Goal: Information Seeking & Learning: Learn about a topic

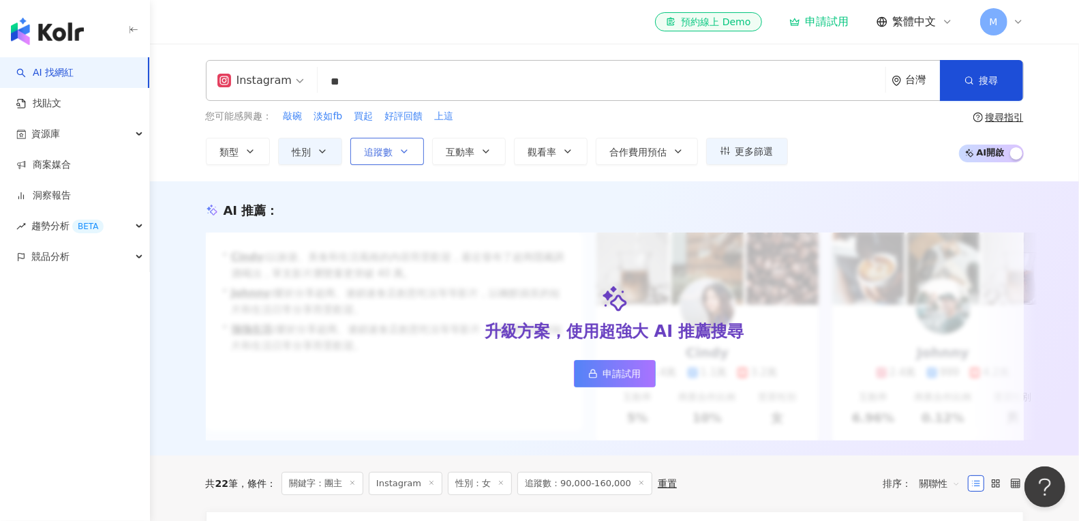
click at [407, 152] on icon "button" at bounding box center [404, 151] width 11 height 11
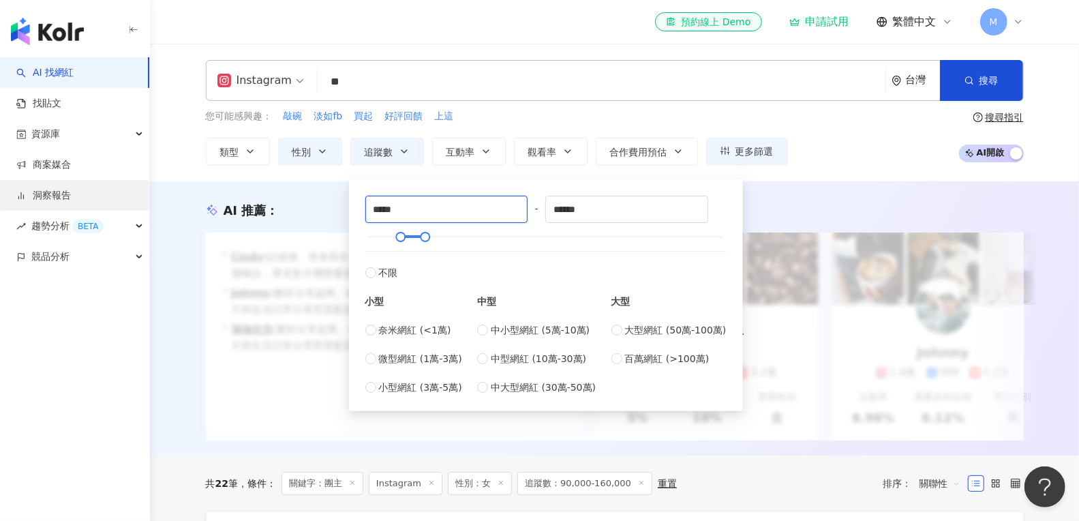
drag, startPoint x: 423, startPoint y: 209, endPoint x: 108, endPoint y: 209, distance: 315.0
type input "*"
type input "******"
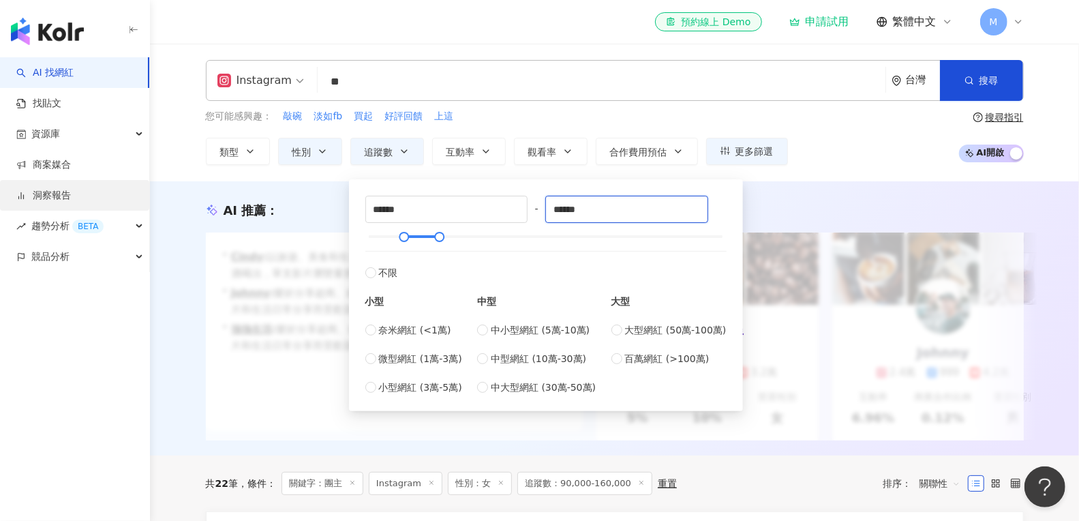
type input "******"
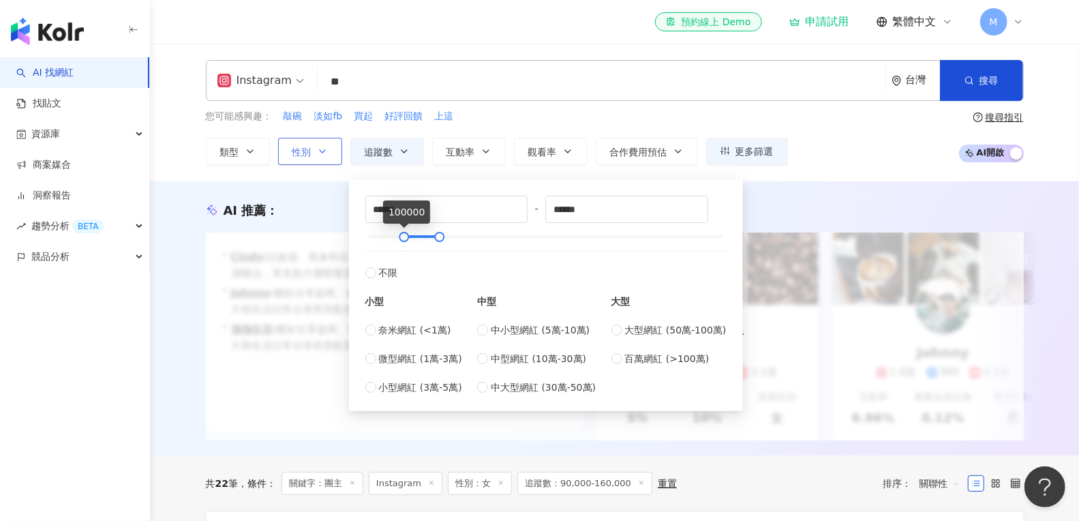
click at [321, 151] on icon "button" at bounding box center [322, 151] width 11 height 11
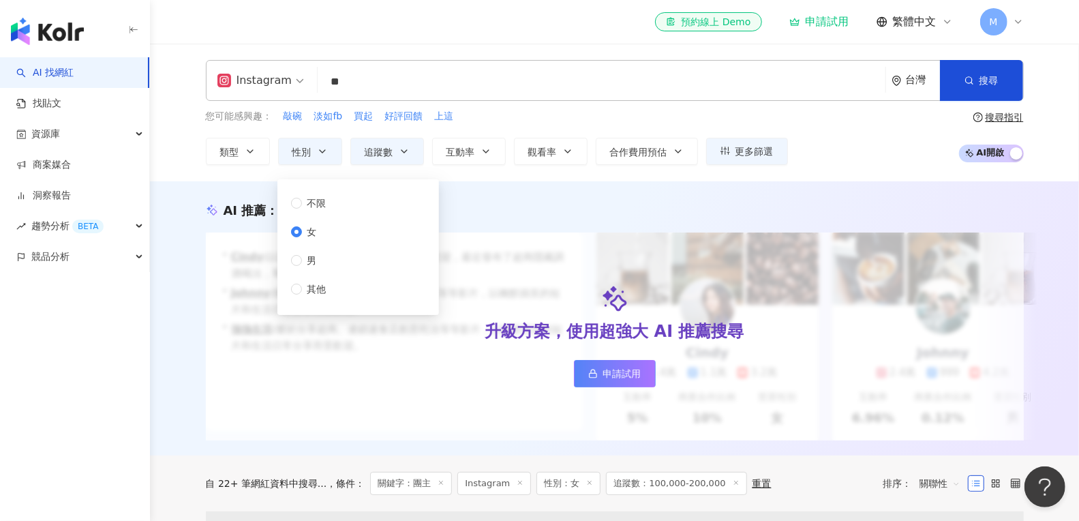
click at [430, 76] on input "**" at bounding box center [601, 82] width 557 height 26
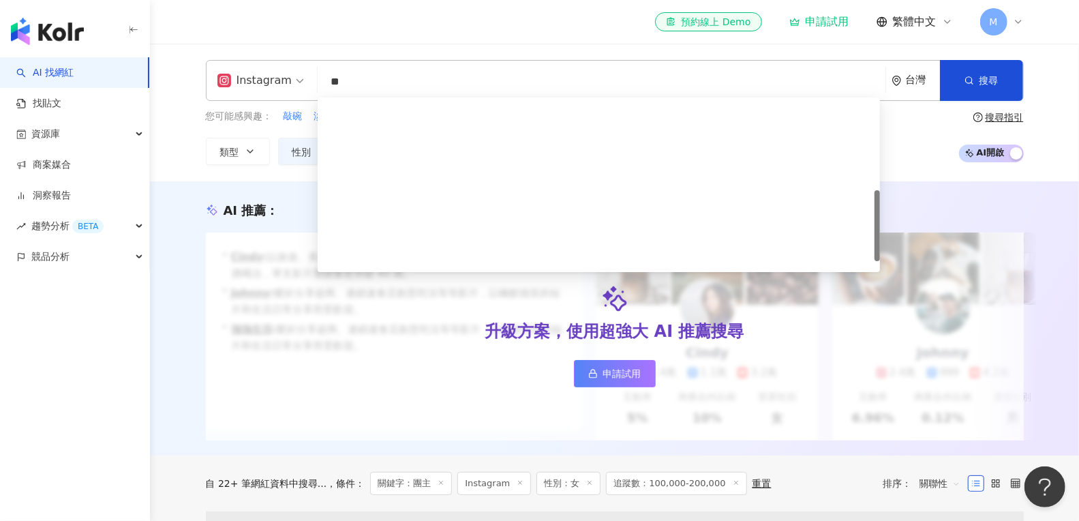
type input "*"
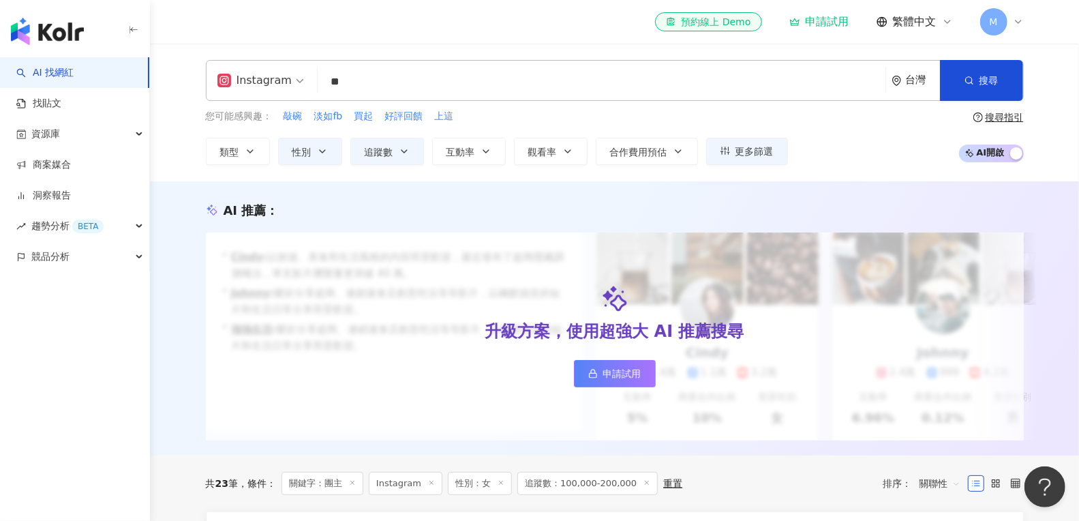
type input "*"
type input "**"
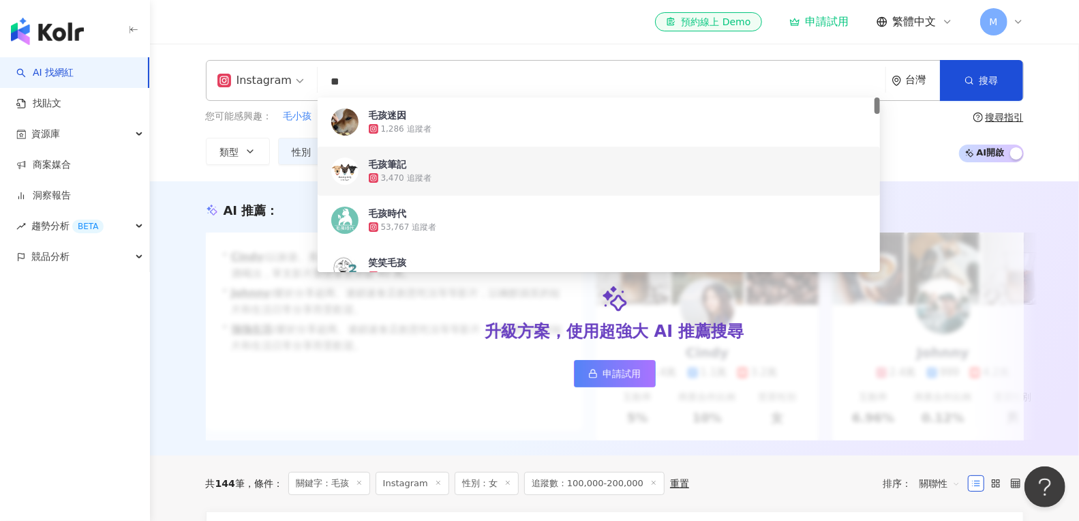
click at [921, 186] on div "AI 推薦 ： 升級方案，使用超強大 AI 推薦搜尋 申請試用 • Cindy : 以旅遊、美食和生活風格的內容而受歡迎，最近發布了超商隱藏調酒喝法，單支影片…" at bounding box center [614, 318] width 929 height 274
click at [355, 86] on input "**" at bounding box center [601, 82] width 557 height 26
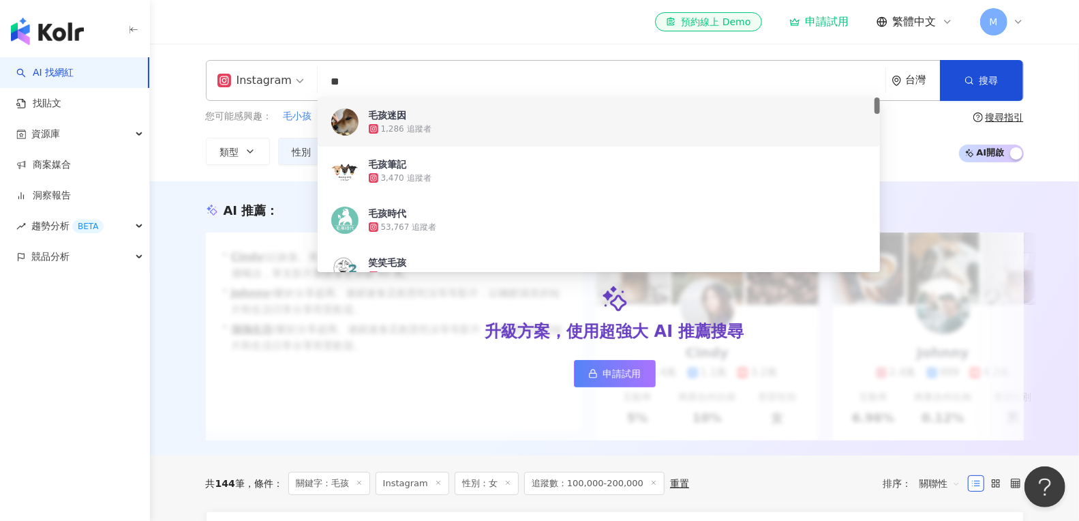
click at [190, 144] on div "Instagram ** 台灣 搜尋 ebe37c67-0e9d-4e32-ba12-edcdcd8fdc94 204e15fa-e752-4cea-bfae…" at bounding box center [615, 112] width 873 height 105
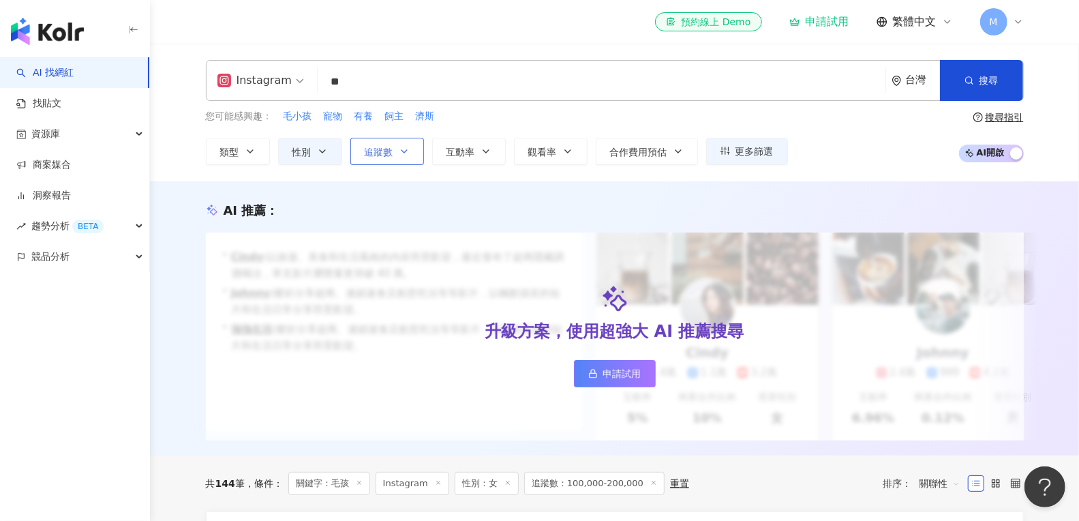
click at [388, 147] on span "追蹤數" at bounding box center [379, 152] width 29 height 11
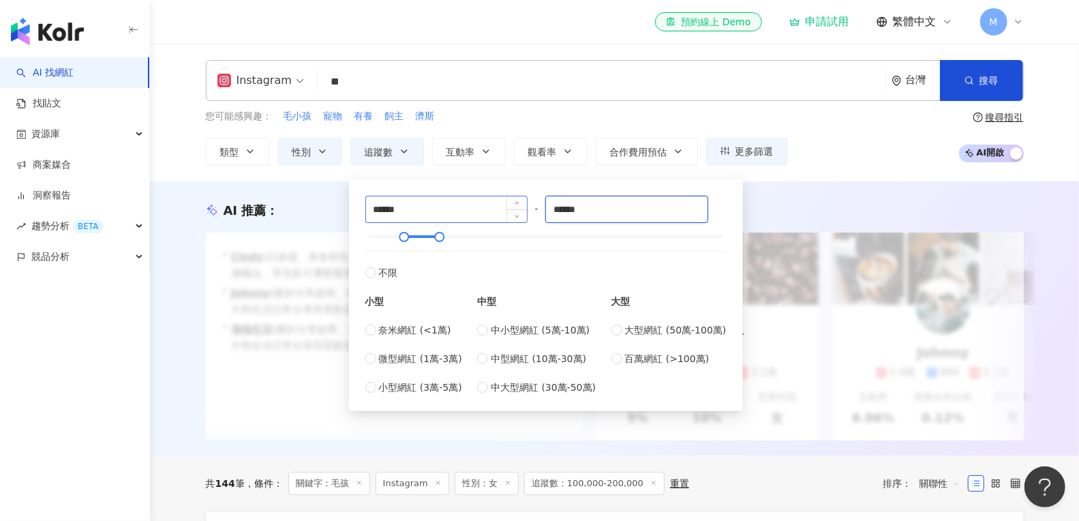
drag, startPoint x: 609, startPoint y: 198, endPoint x: 402, endPoint y: 216, distance: 208.1
click at [402, 216] on div "****** - ****** 不限 小型 奈米網紅 (<1萬) 微型網紅 (1萬-3萬) 小型網紅 (3萬-5萬) 中型 中小型網紅 (5萬-10萬) 中型…" at bounding box center [545, 295] width 361 height 199
type input "******"
click at [632, 97] on div "Instagram ** 台灣 搜尋 ebe37c67-0e9d-4e32-ba12-edcdcd8fdc94 204e15fa-e752-4cea-bfae…" at bounding box center [615, 80] width 818 height 41
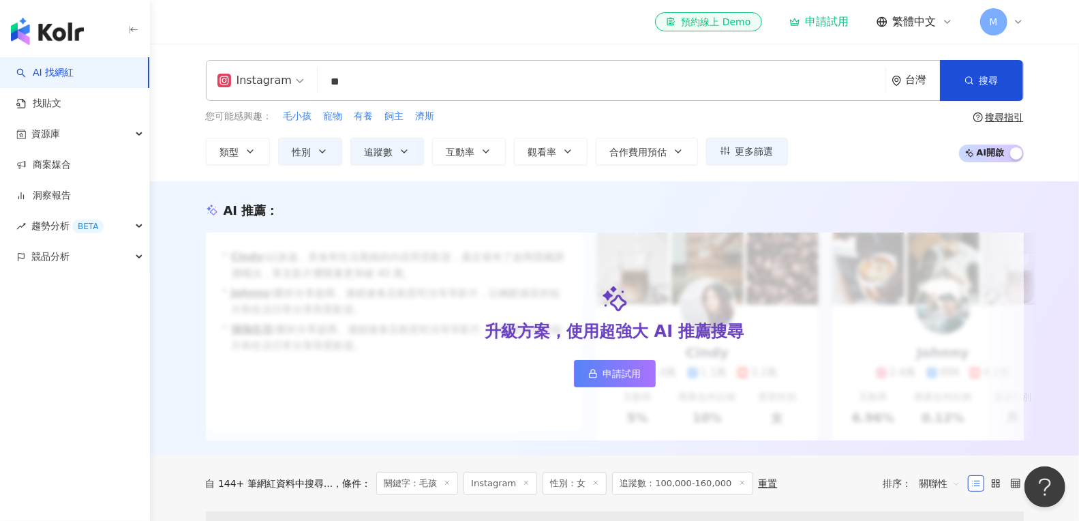
click at [586, 93] on input "**" at bounding box center [601, 82] width 557 height 26
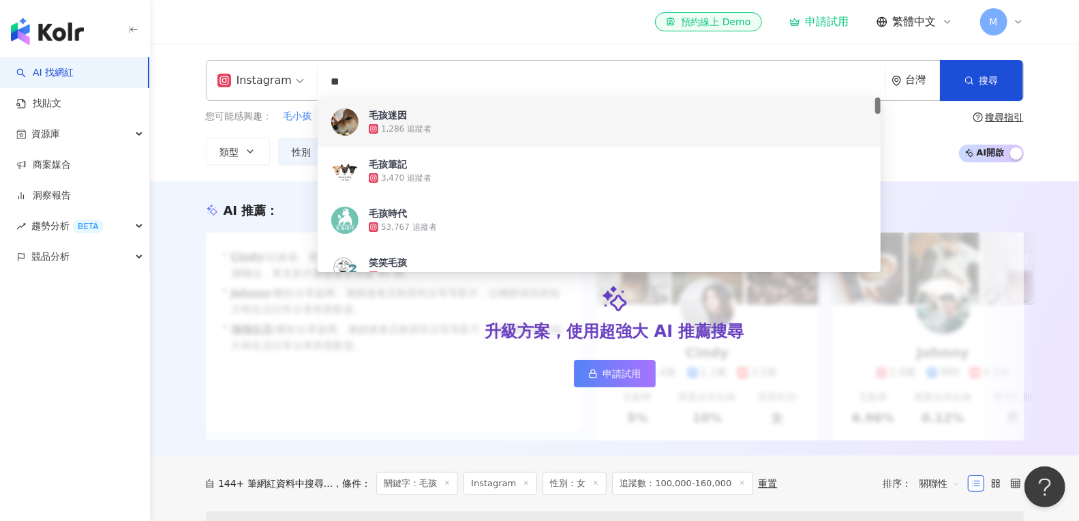
type input "*"
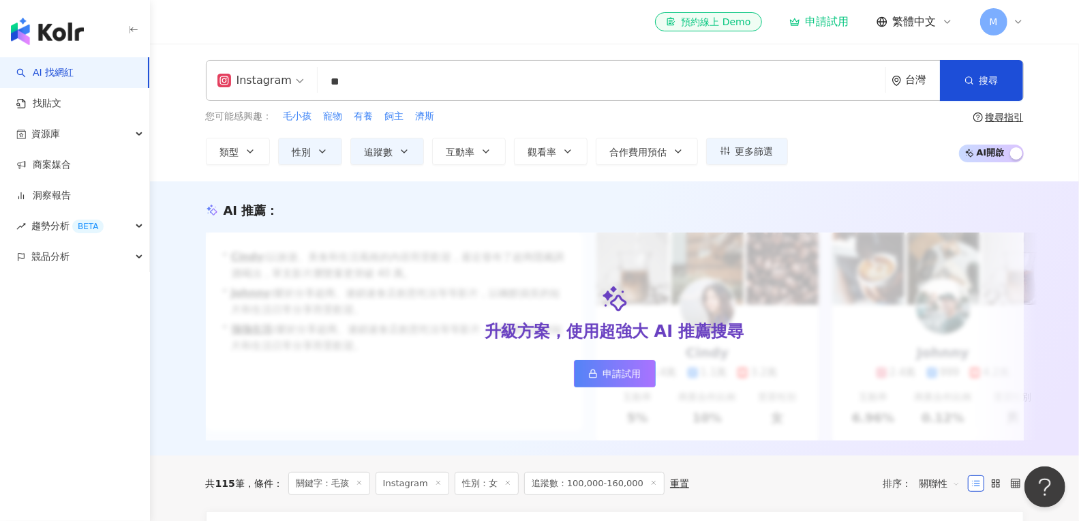
type input "*"
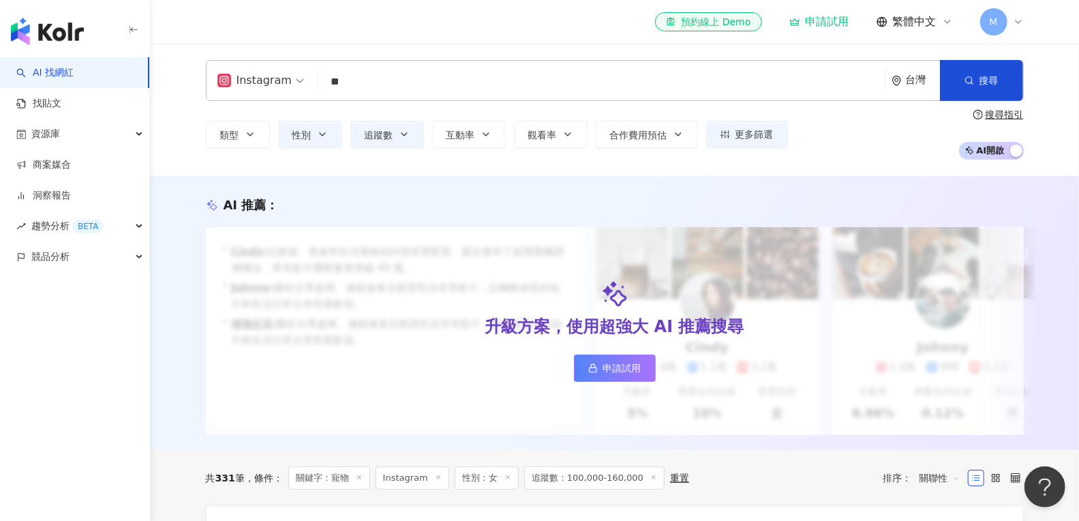
click at [465, 69] on input "**" at bounding box center [601, 82] width 557 height 26
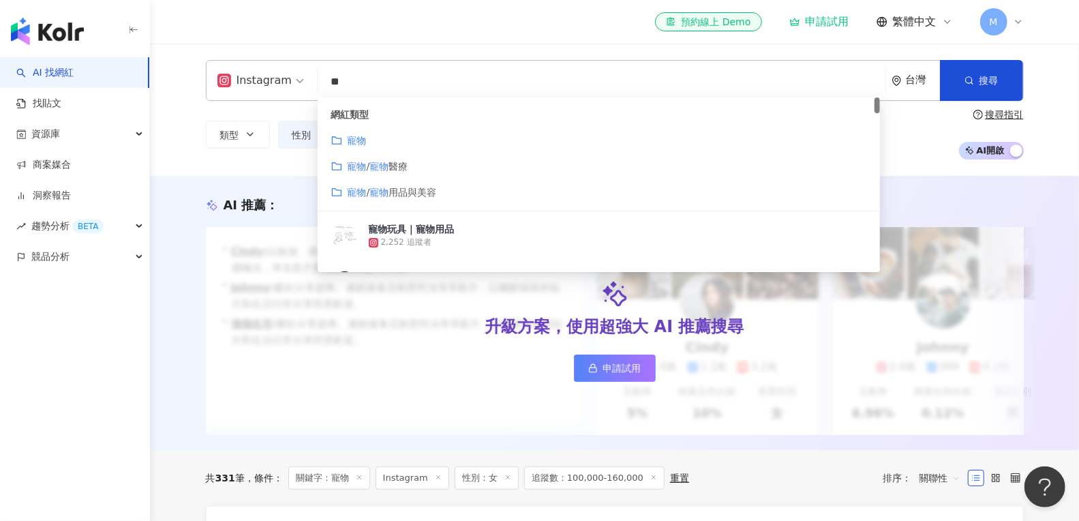
type input "*"
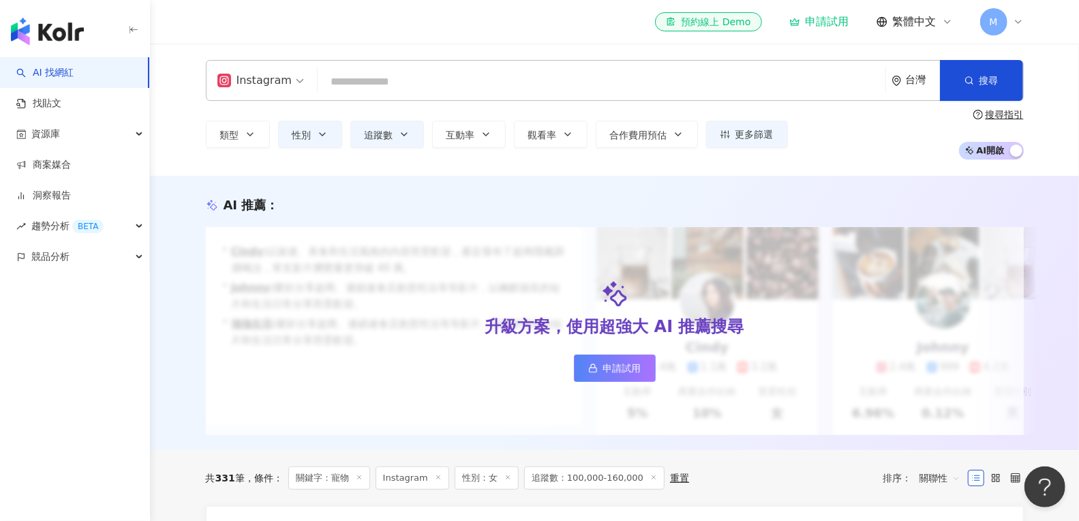
click at [468, 72] on input "search" at bounding box center [601, 82] width 557 height 26
type input "*"
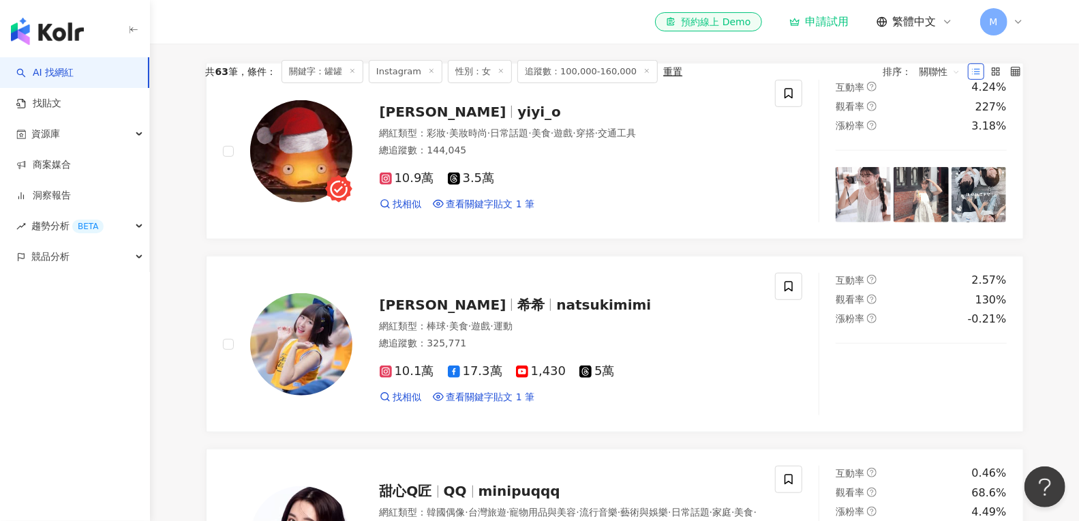
scroll to position [72, 0]
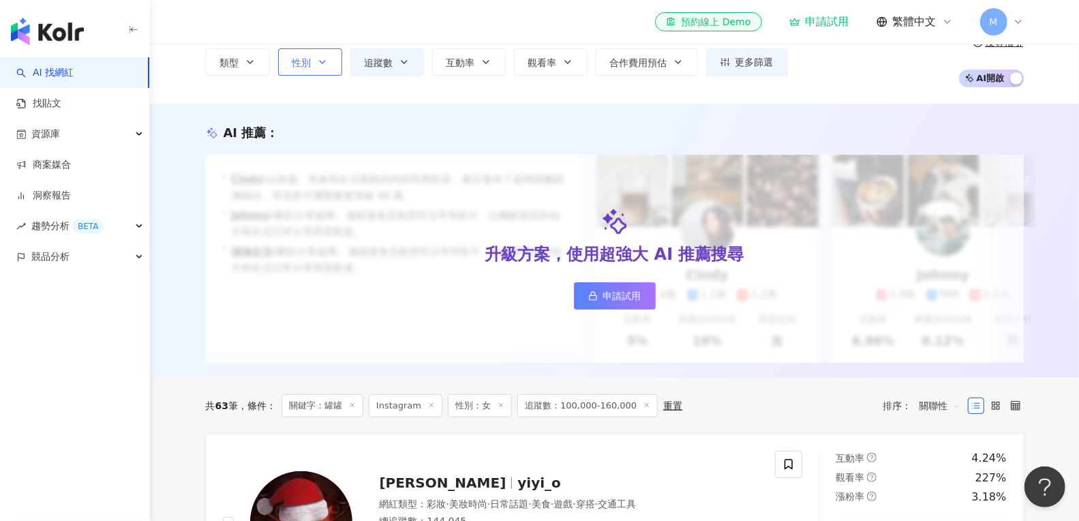
click at [301, 65] on span "性別" at bounding box center [301, 62] width 19 height 11
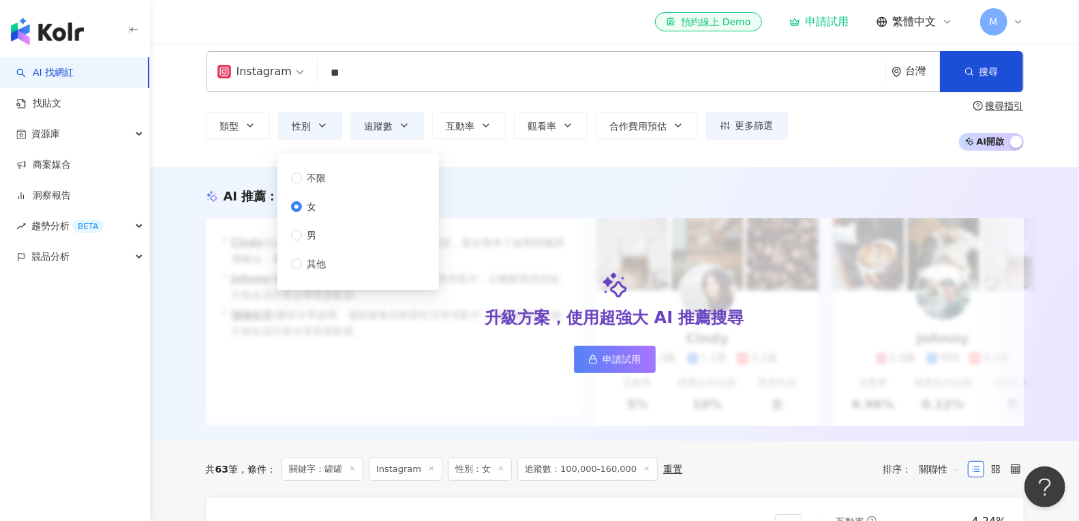
scroll to position [0, 0]
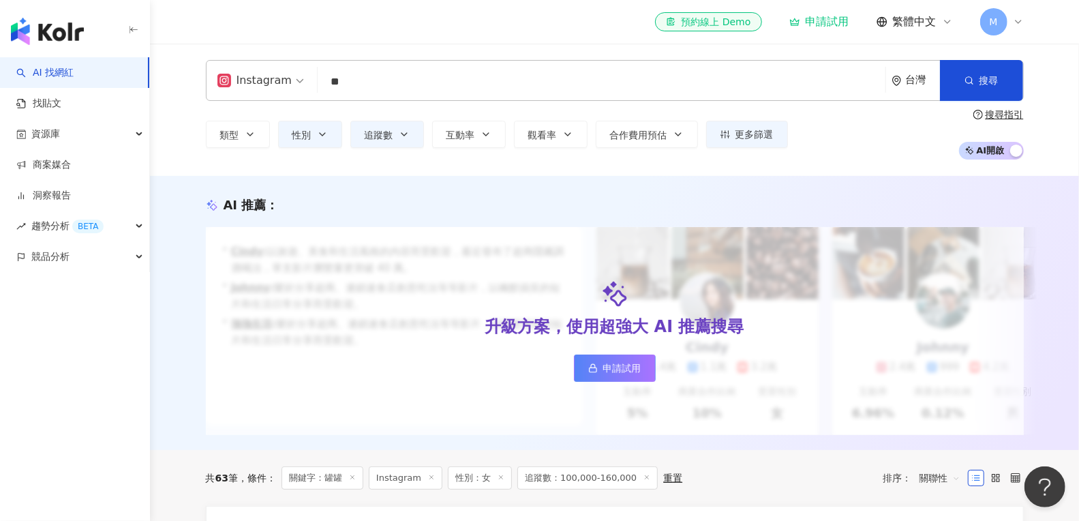
click at [387, 76] on input "**" at bounding box center [601, 82] width 557 height 26
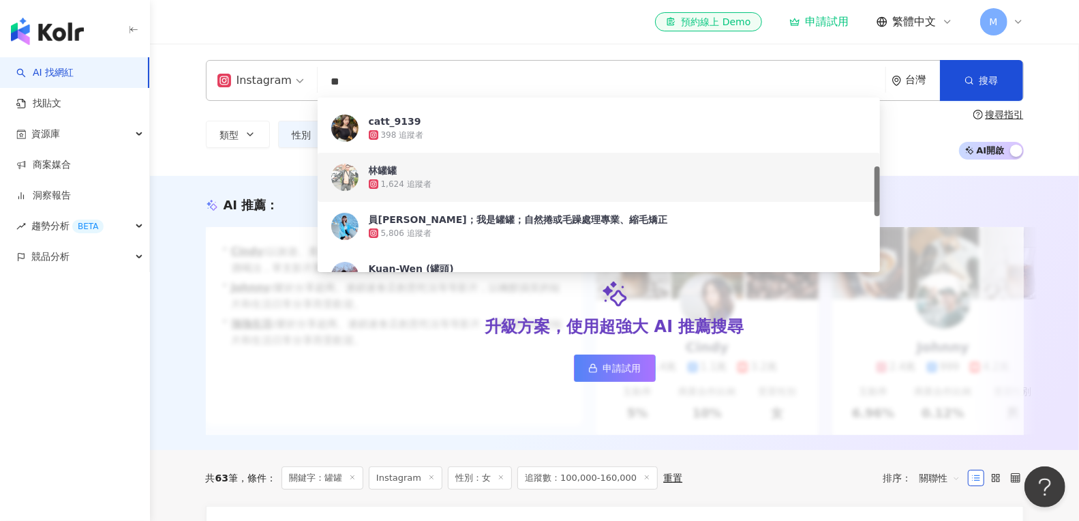
type input "*"
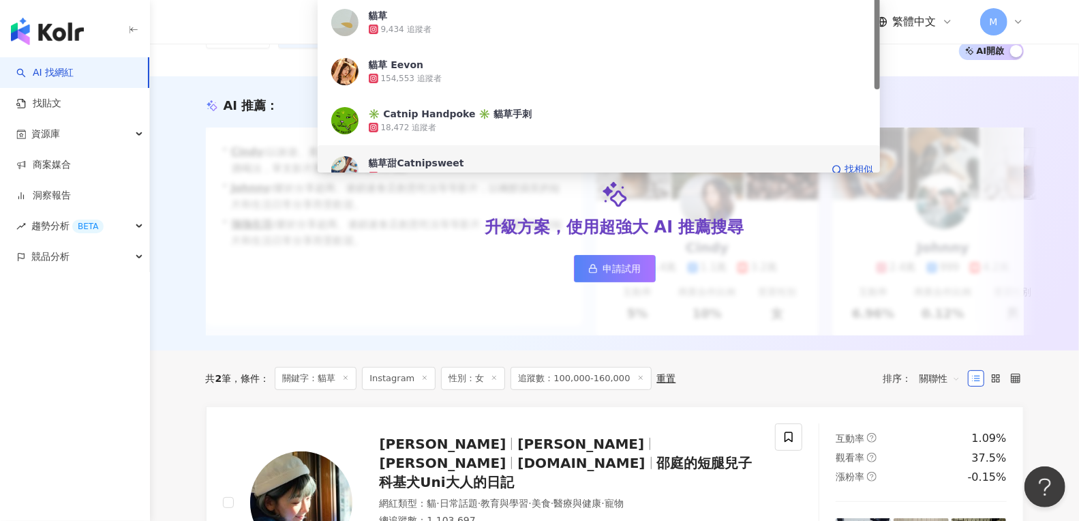
scroll to position [99, 0]
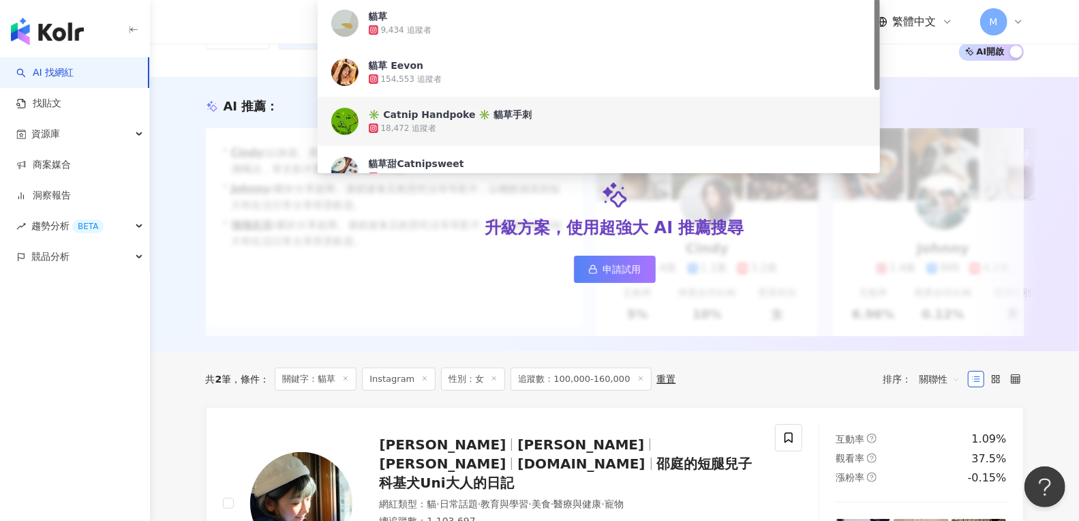
click at [247, 78] on div "AI 推薦 ： 升級方案，使用超強大 AI 推薦搜尋 申請試用 • Cindy : 以旅遊、美食和生活風格的內容而受歡迎，最近發布了超商隱藏調酒喝法，單支影片…" at bounding box center [614, 214] width 929 height 274
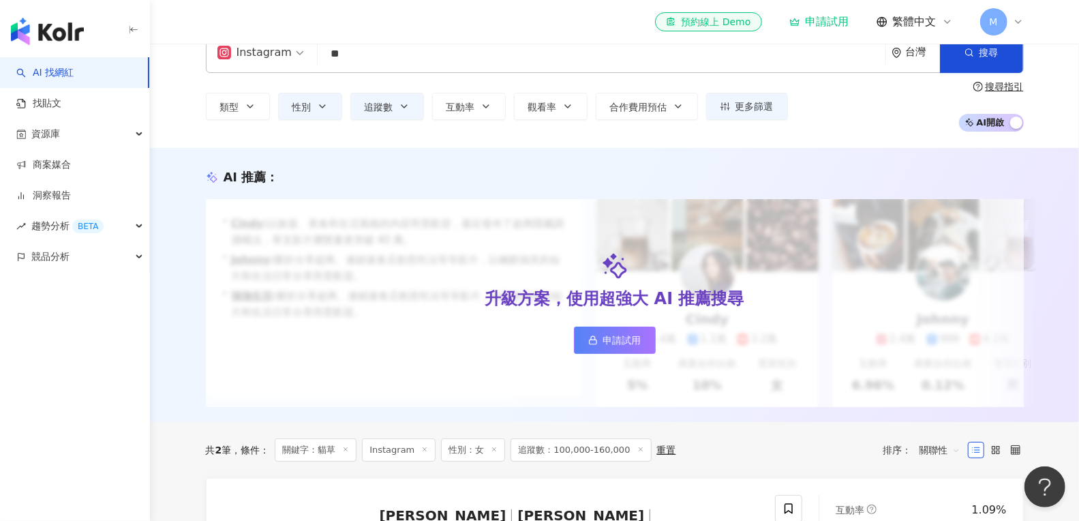
scroll to position [0, 0]
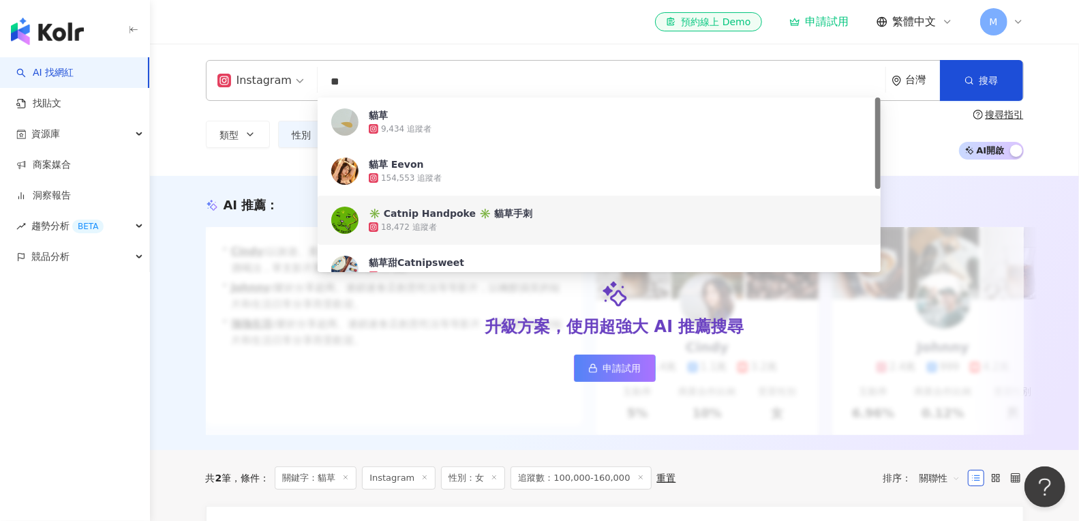
click at [387, 82] on input "**" at bounding box center [601, 82] width 557 height 26
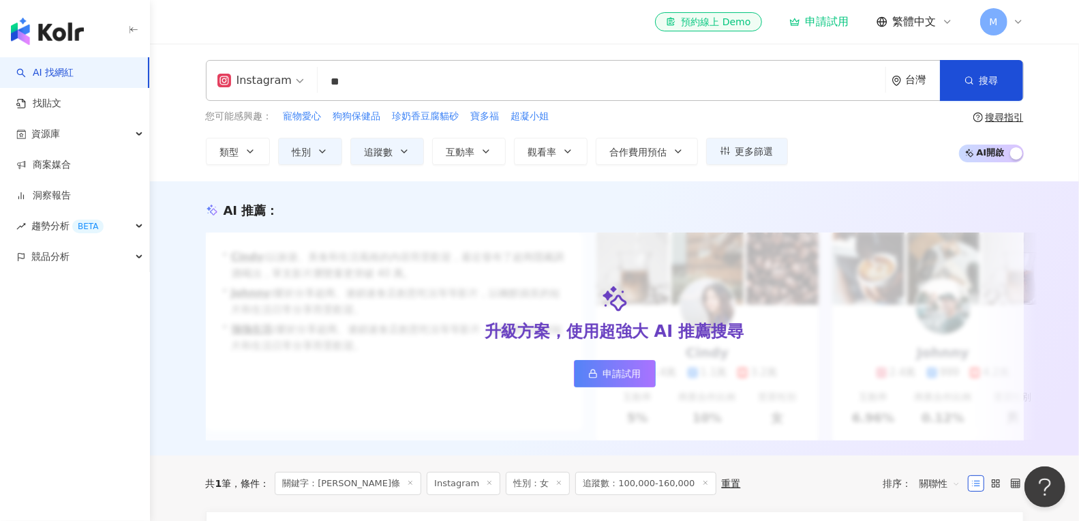
click at [372, 76] on input "**" at bounding box center [601, 82] width 557 height 26
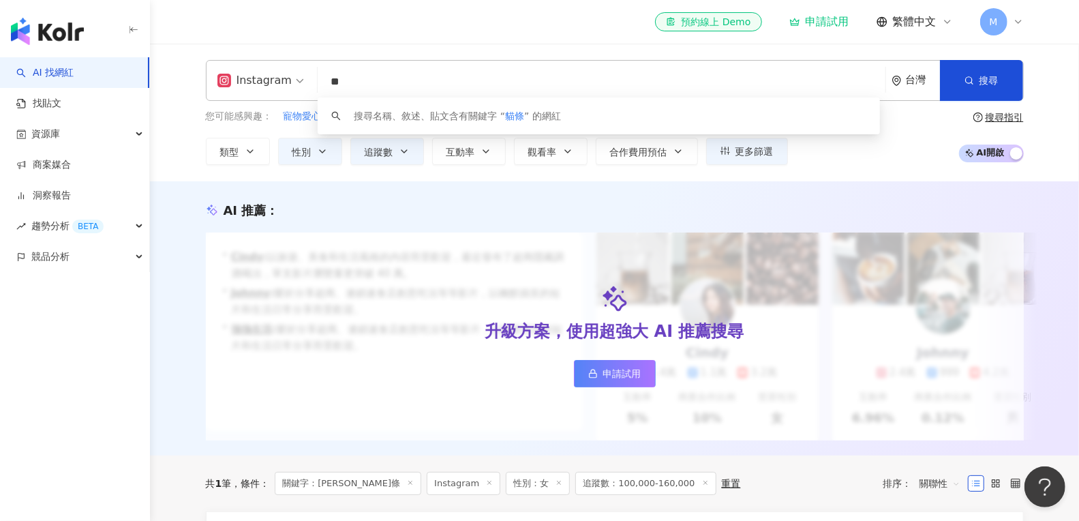
type input "*"
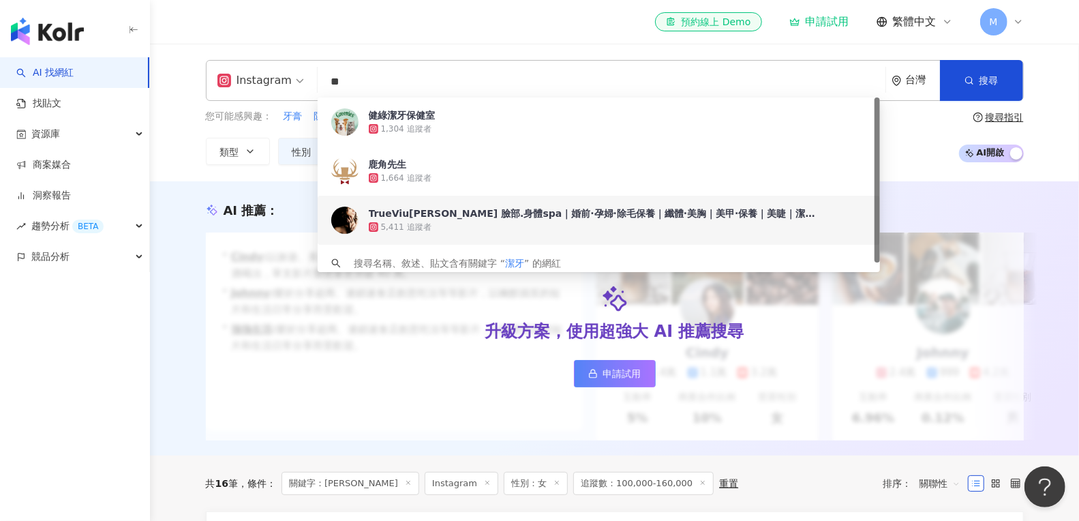
click at [406, 80] on input "**" at bounding box center [601, 82] width 557 height 26
type input "*"
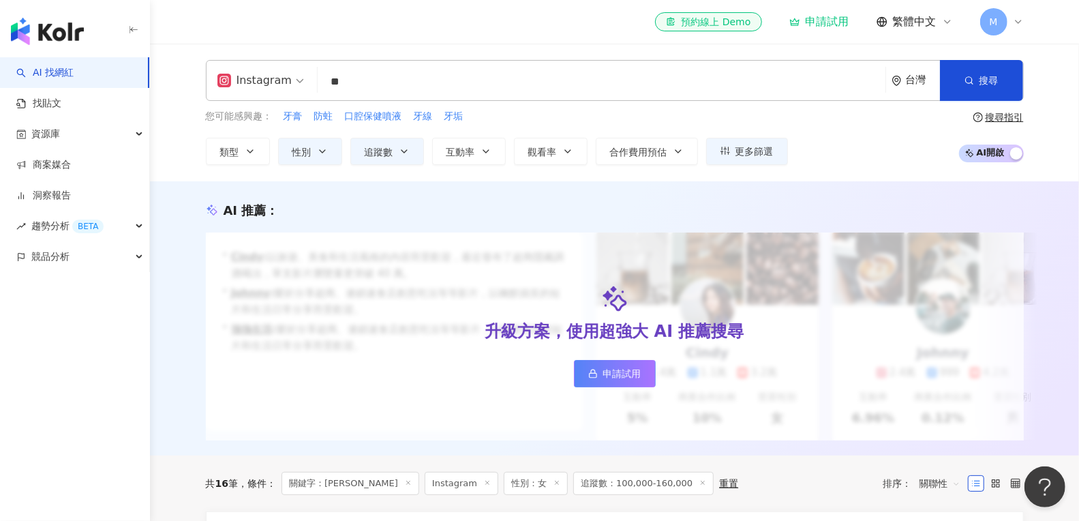
type input "*"
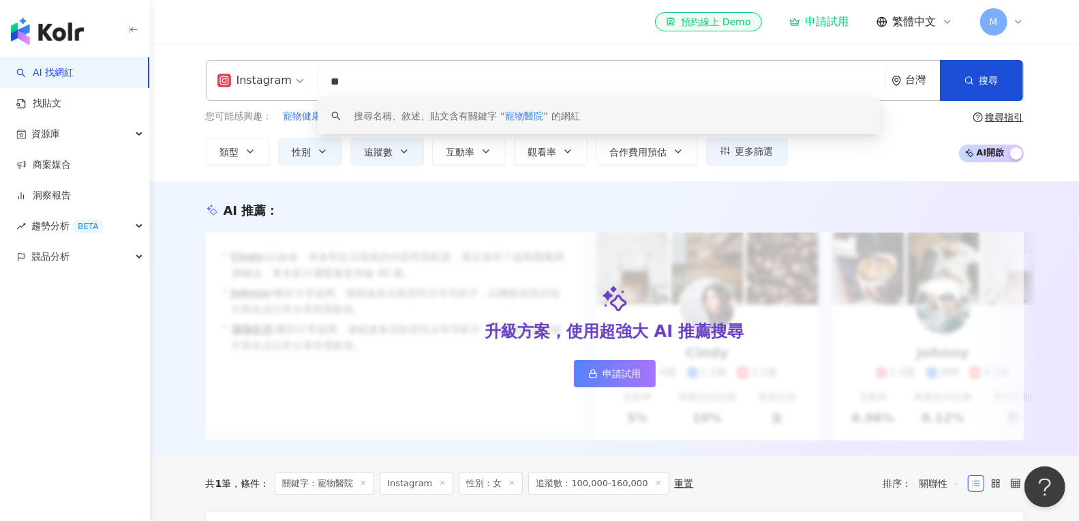
type input "*"
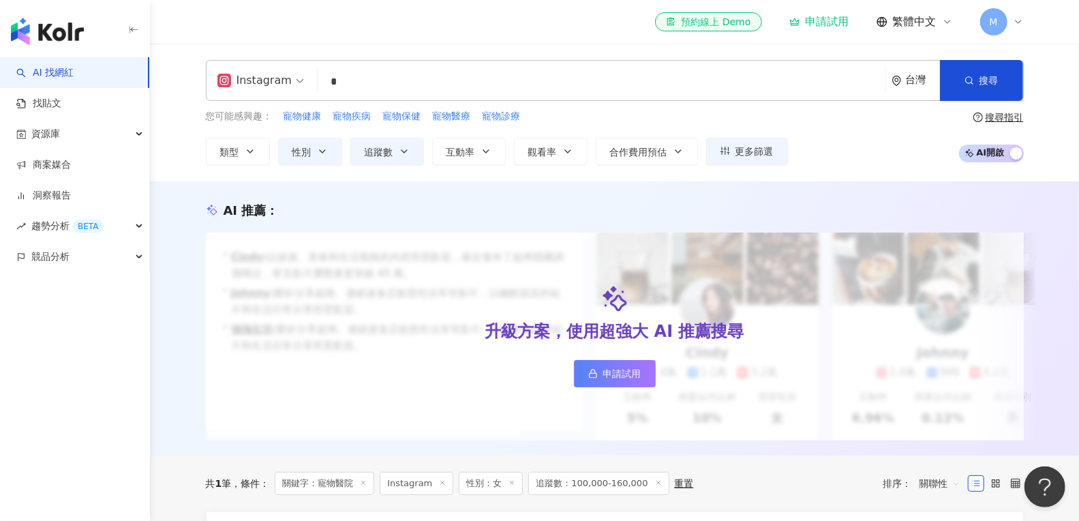
type input "*"
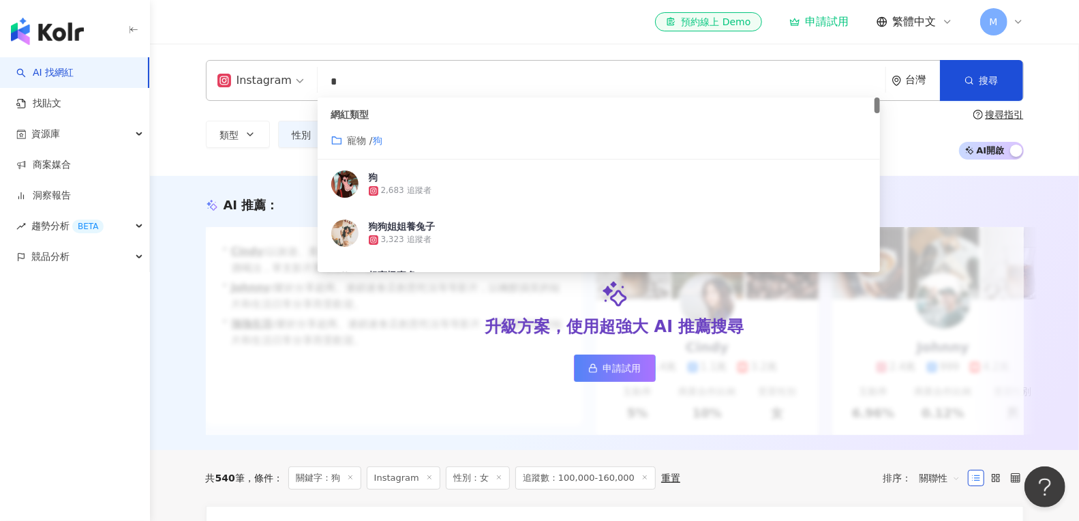
click at [189, 238] on div "AI 推薦 ： 升級方案，使用超強大 AI 推薦搜尋 申請試用 • Cindy : 以旅遊、美食和生活風格的內容而受歡迎，最近發布了超商隱藏調酒喝法，單支影片…" at bounding box center [615, 315] width 873 height 239
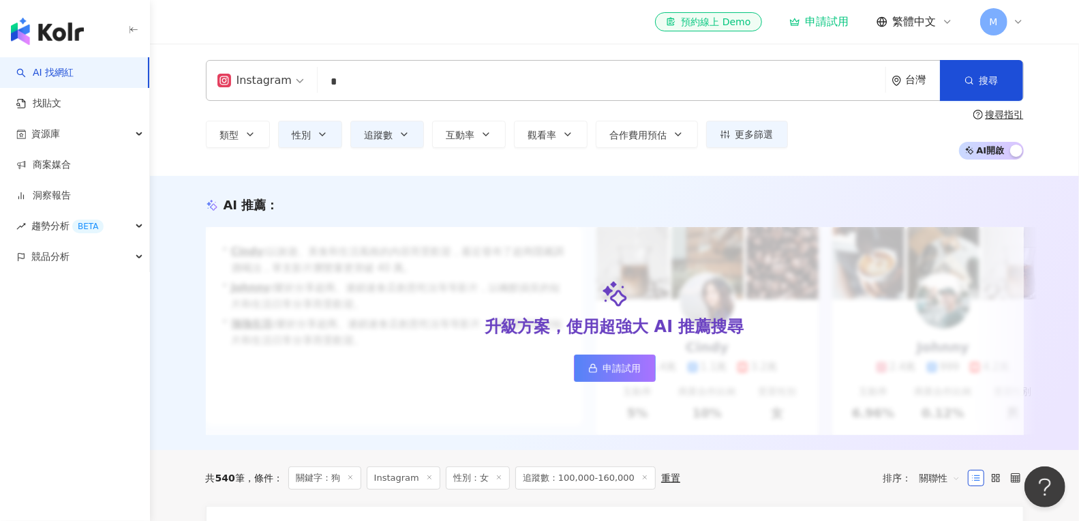
click at [421, 104] on div "Instagram * 台灣 搜尋 customizedTag 網紅類型 寵物 / 狗 狗 2,683 追蹤者 狗狗姐姐養兔子 3,323 追蹤者 超商怪事多…" at bounding box center [615, 110] width 873 height 100
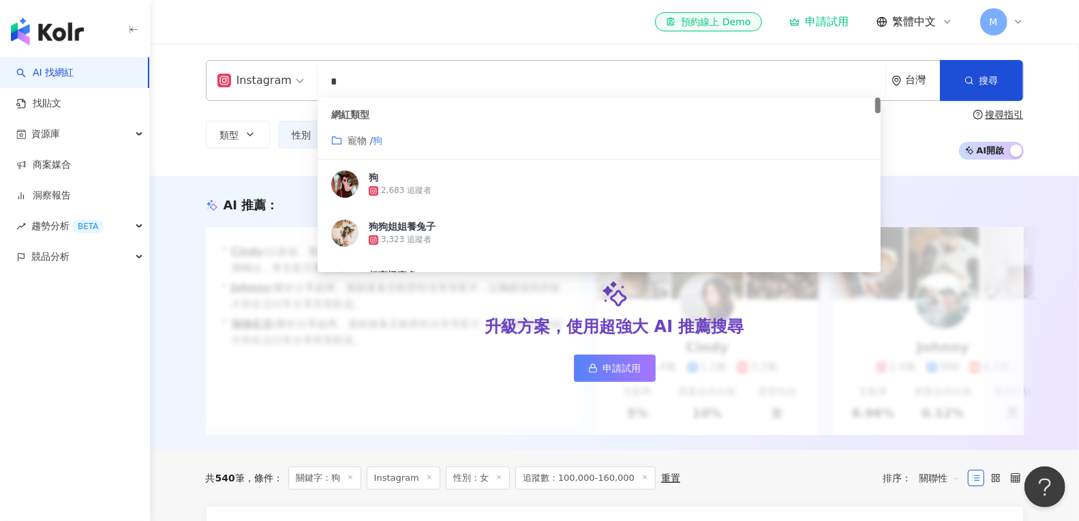
click at [418, 91] on input "*" at bounding box center [601, 82] width 557 height 26
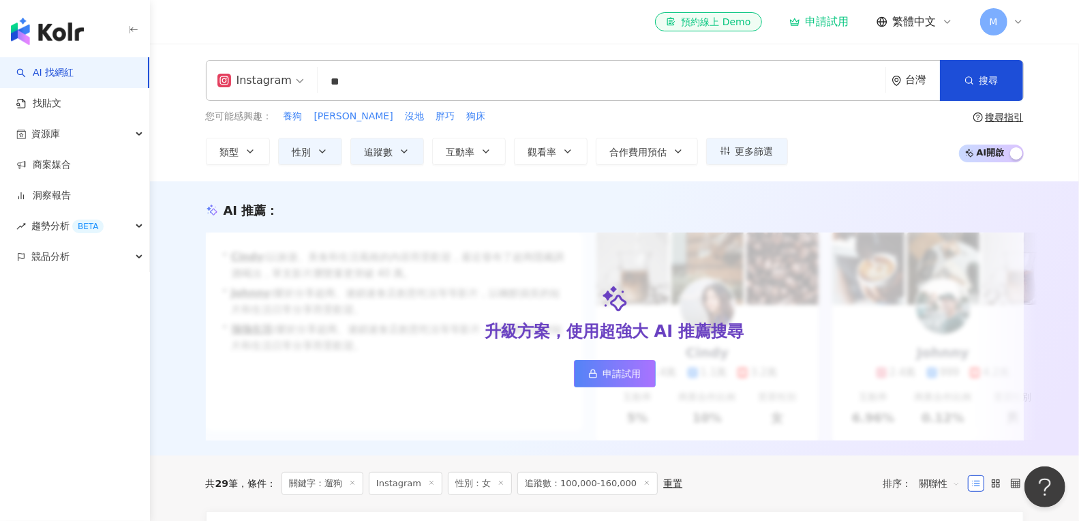
click at [389, 80] on input "**" at bounding box center [601, 82] width 557 height 26
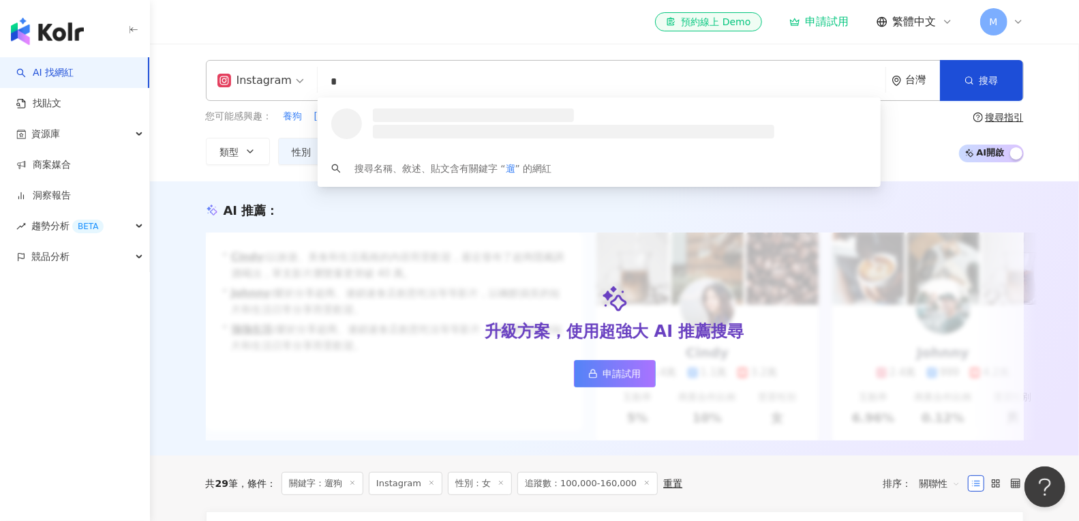
type input "*"
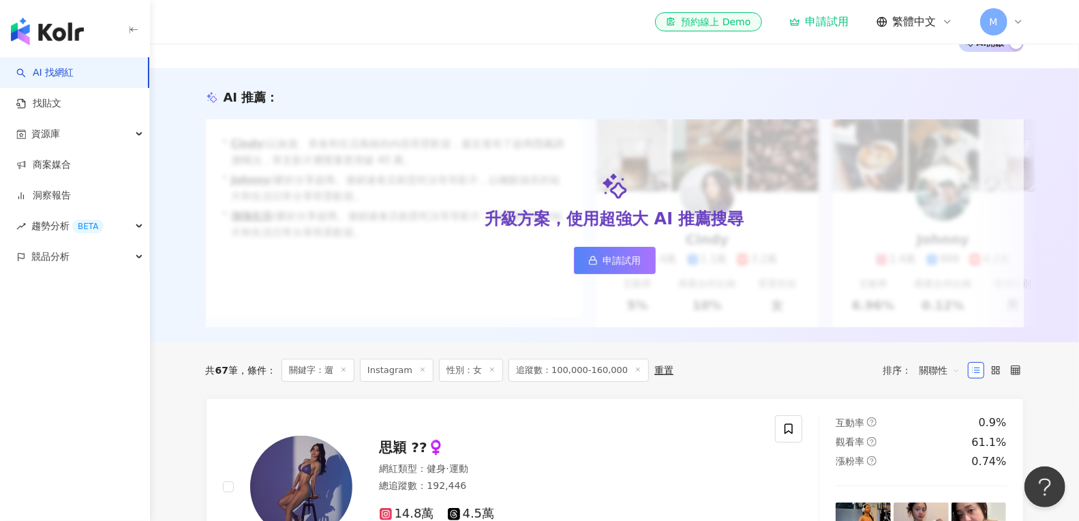
scroll to position [25, 0]
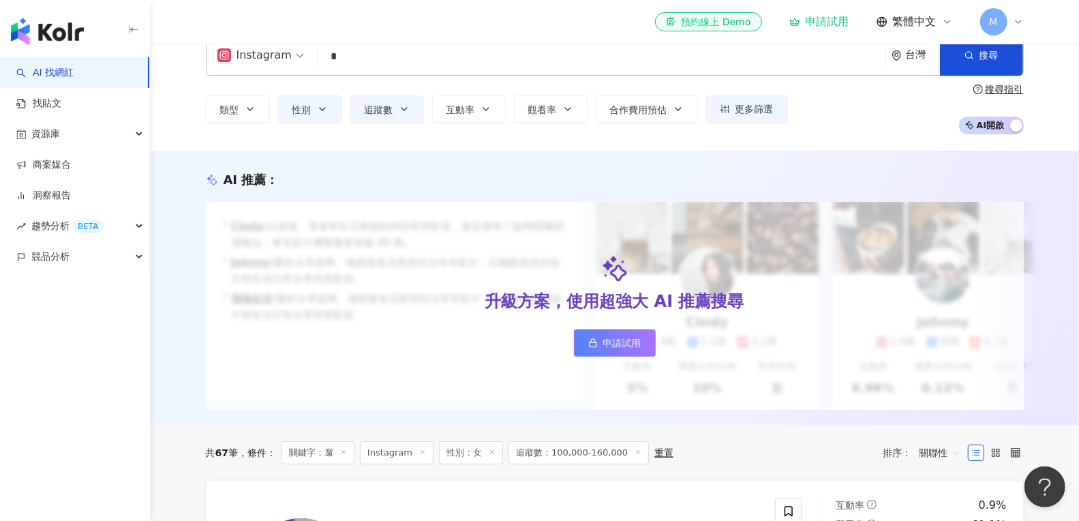
click at [406, 67] on input "*" at bounding box center [601, 57] width 557 height 26
type input "*"
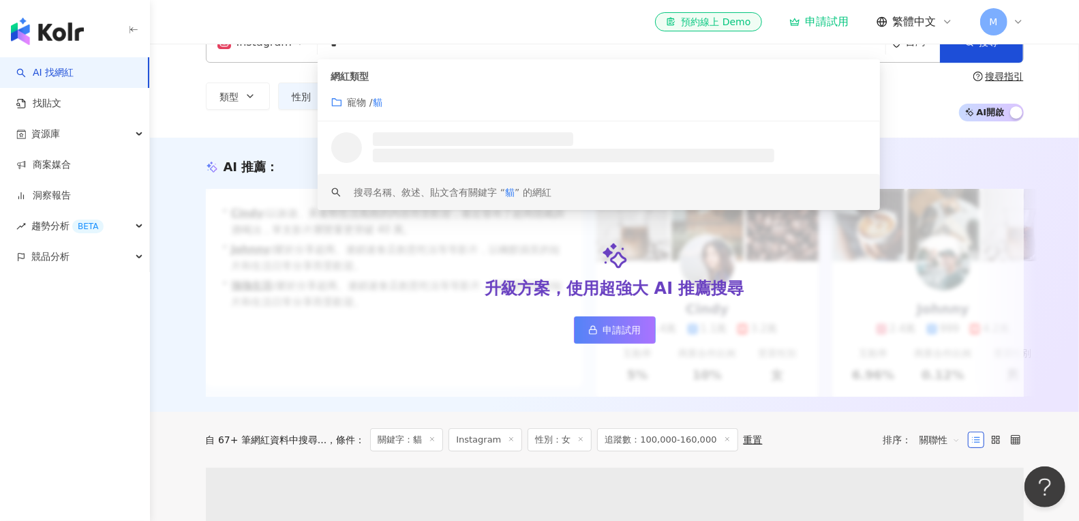
scroll to position [39, 0]
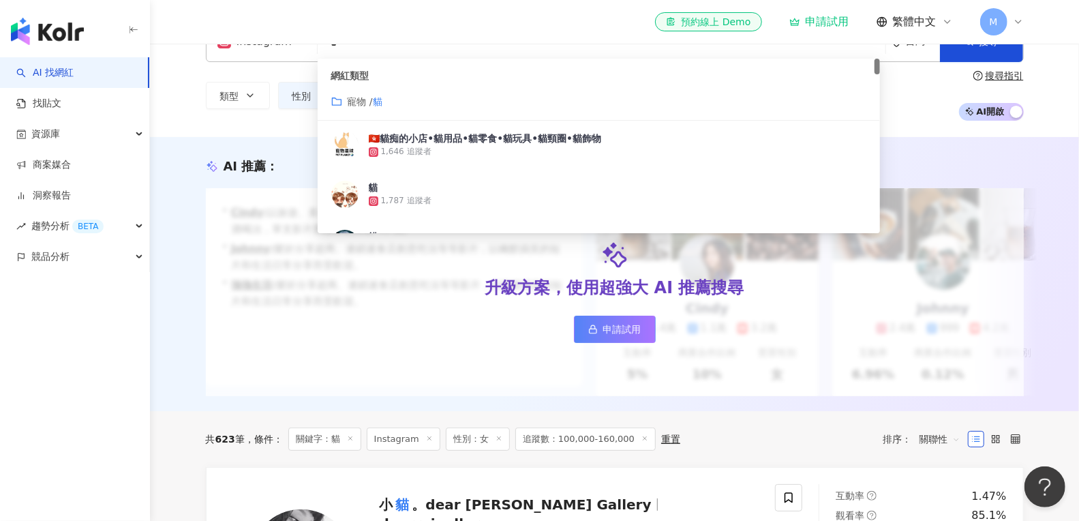
click at [396, 97] on div "寵物 / 貓" at bounding box center [599, 101] width 536 height 15
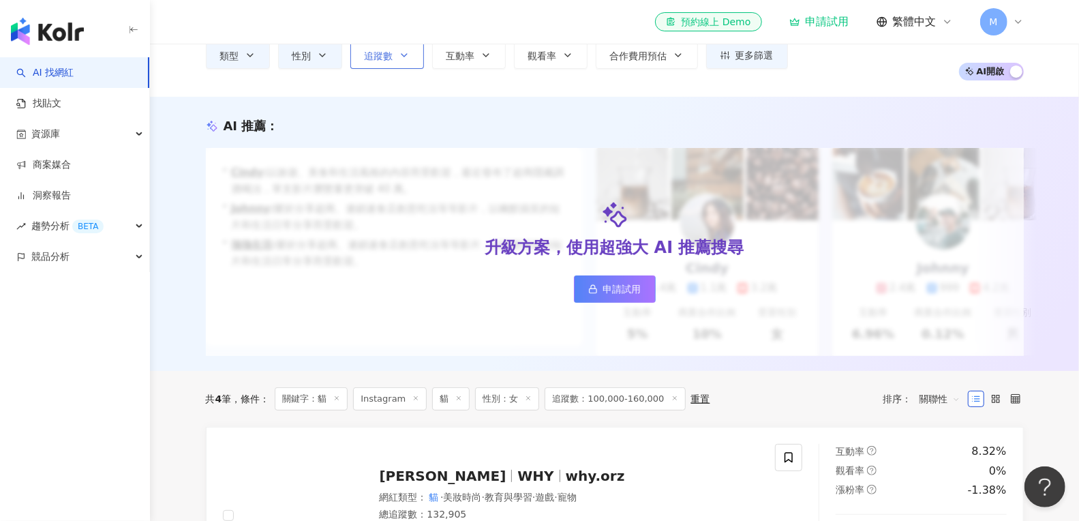
scroll to position [37, 0]
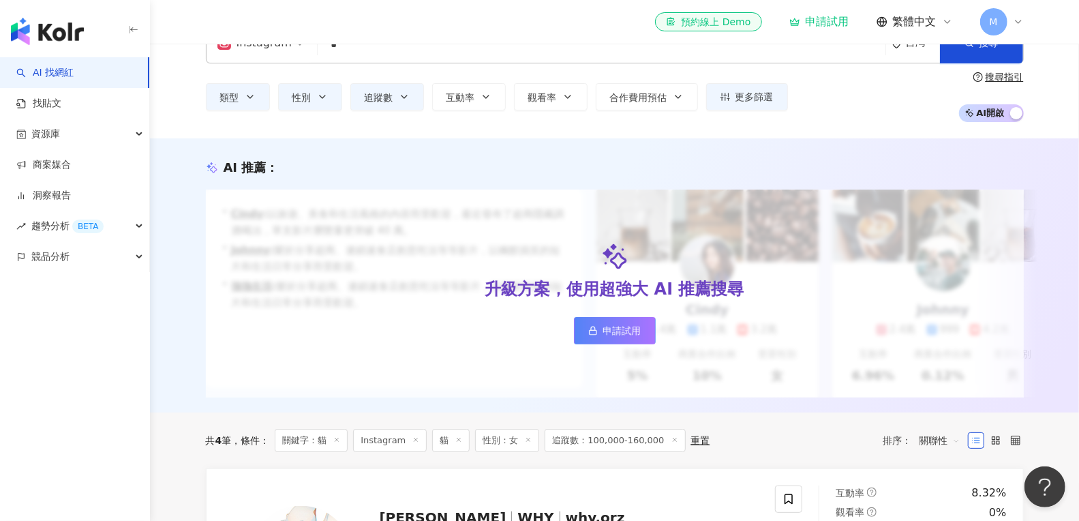
click at [363, 35] on div "el-icon-cs 預約線上 Demo 申請試用 繁體中文 M" at bounding box center [615, 22] width 818 height 44
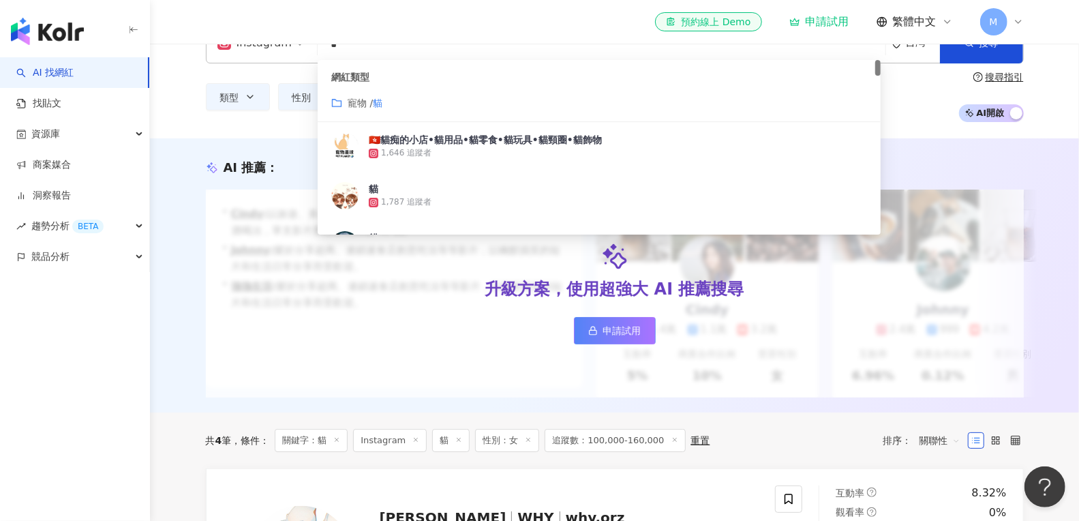
click at [363, 47] on input "*" at bounding box center [601, 44] width 557 height 26
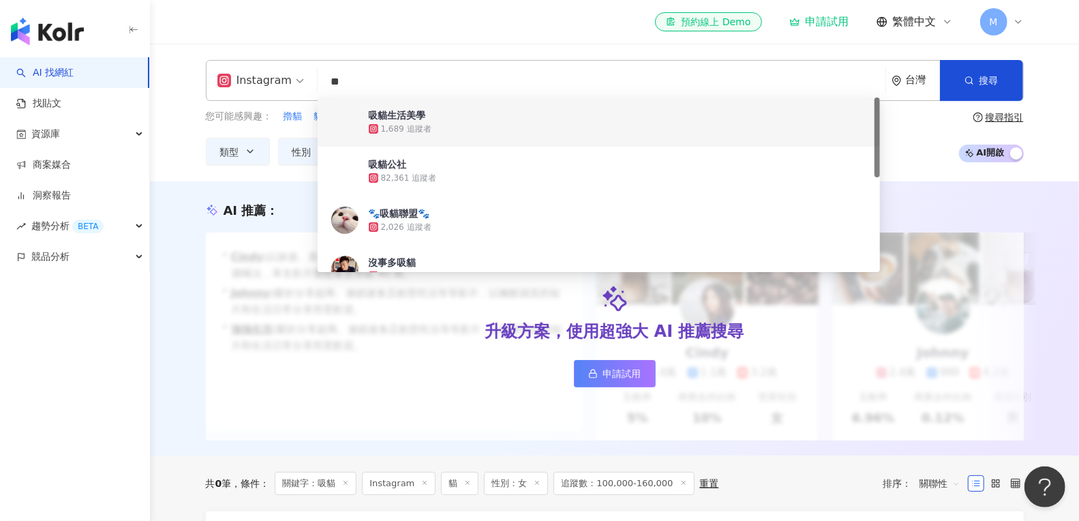
type input "*"
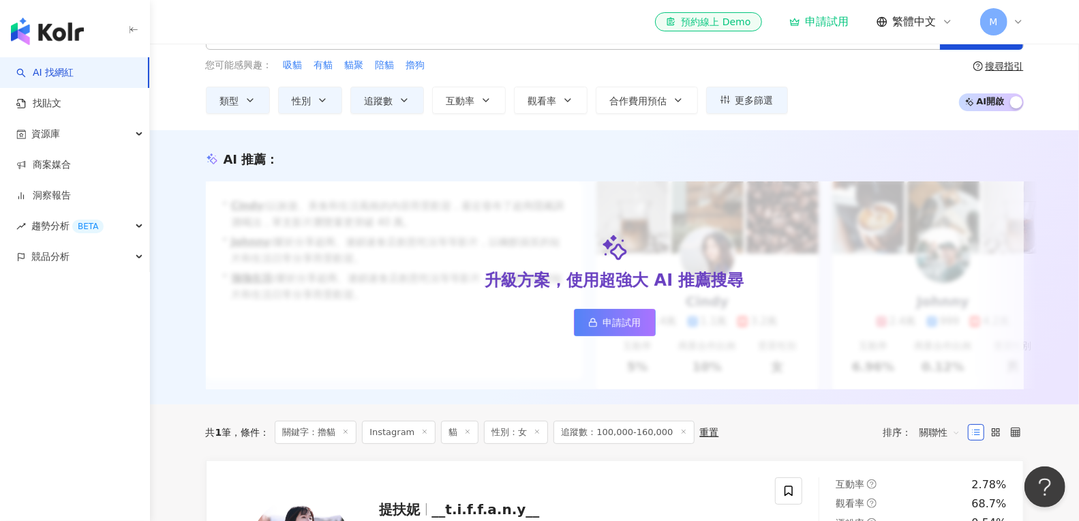
scroll to position [56, 0]
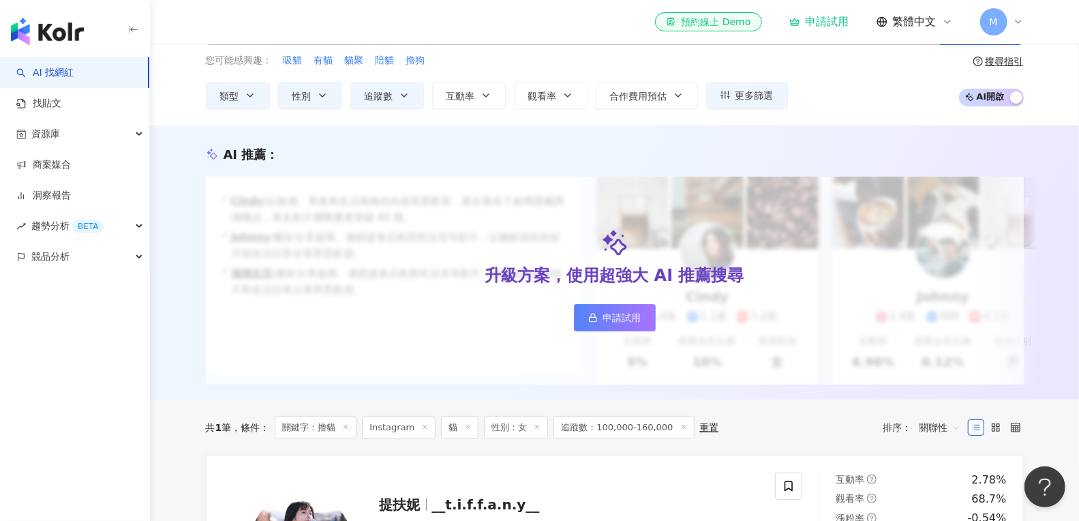
click at [467, 430] on icon at bounding box center [467, 426] width 7 height 7
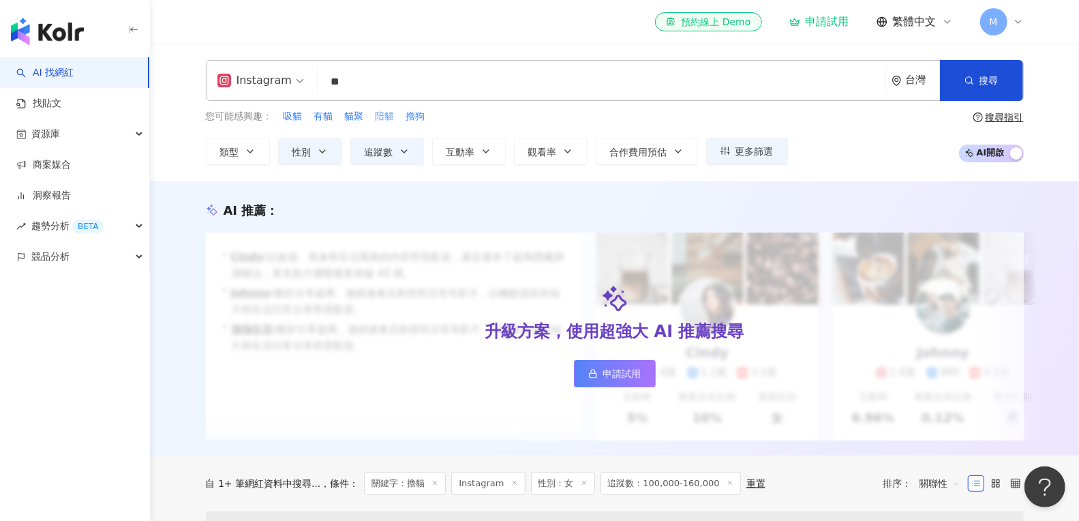
click at [384, 113] on span "陪貓" at bounding box center [385, 117] width 19 height 14
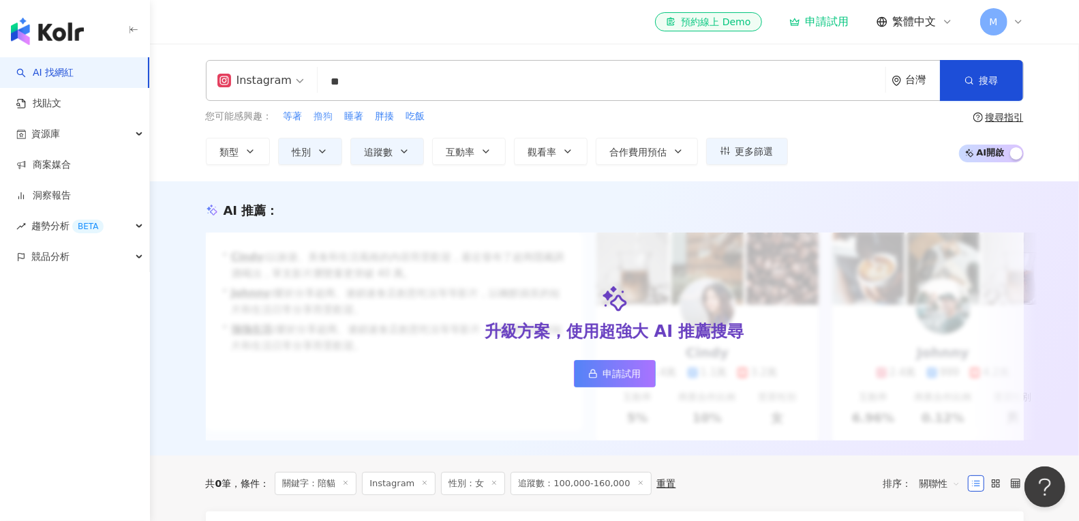
click at [331, 116] on span "撸狗" at bounding box center [323, 117] width 19 height 14
click at [359, 92] on input "**" at bounding box center [601, 82] width 557 height 26
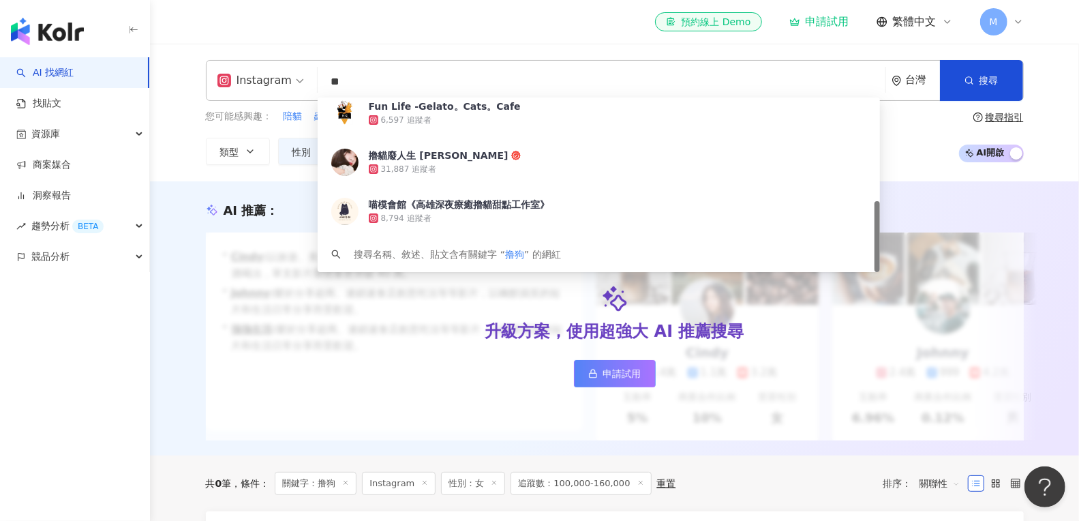
type input "*"
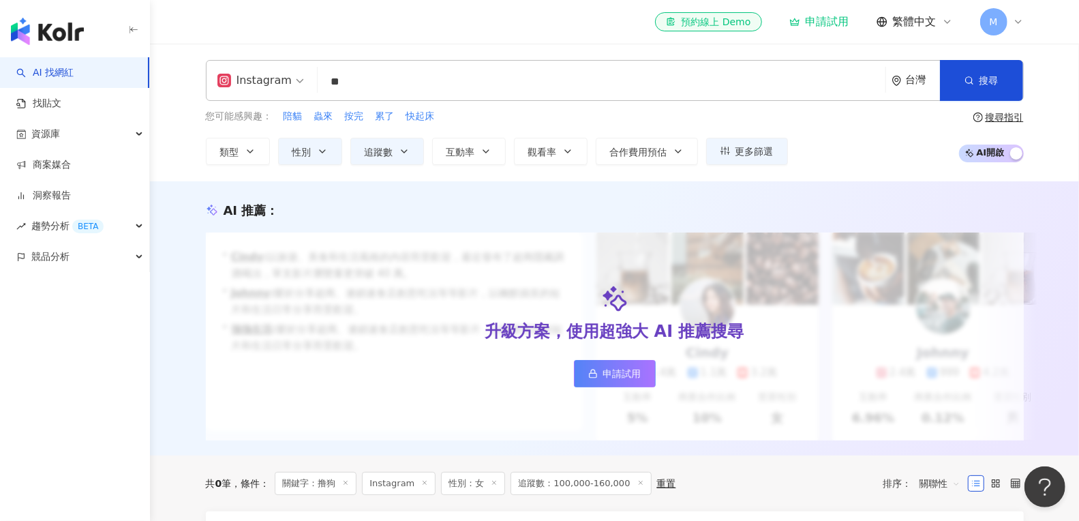
type input "*"
type input "**"
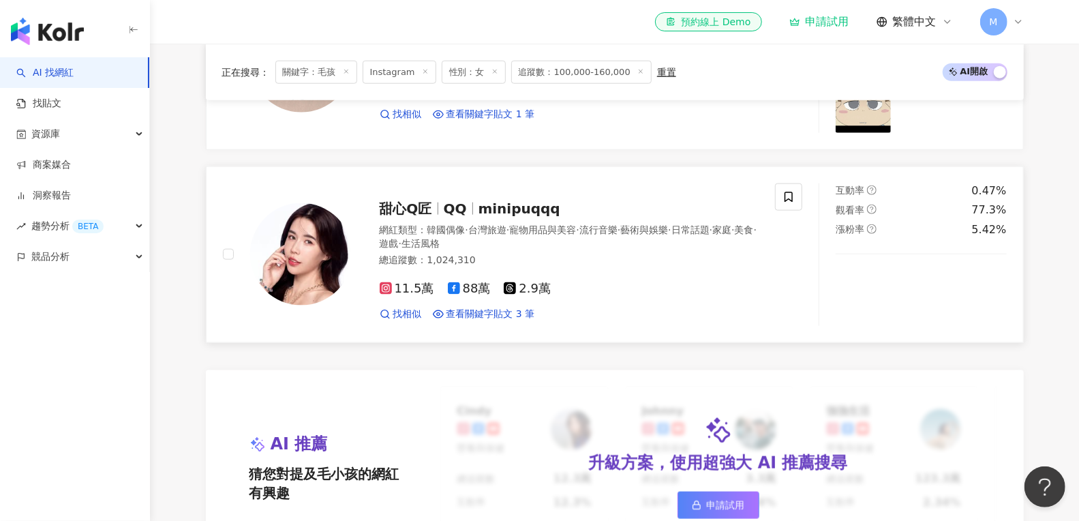
scroll to position [944, 0]
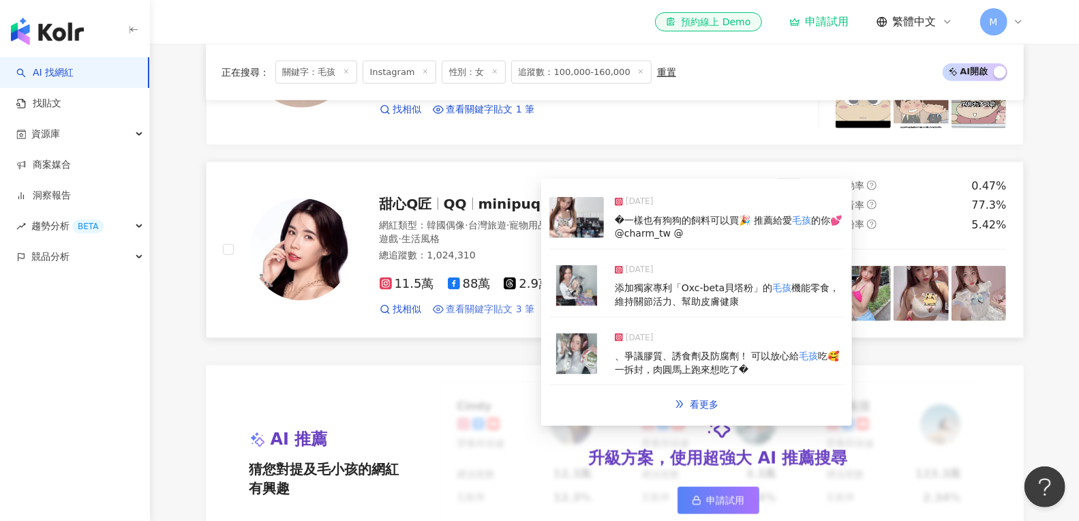
click at [506, 303] on span "查看關鍵字貼文 3 筆" at bounding box center [491, 310] width 89 height 14
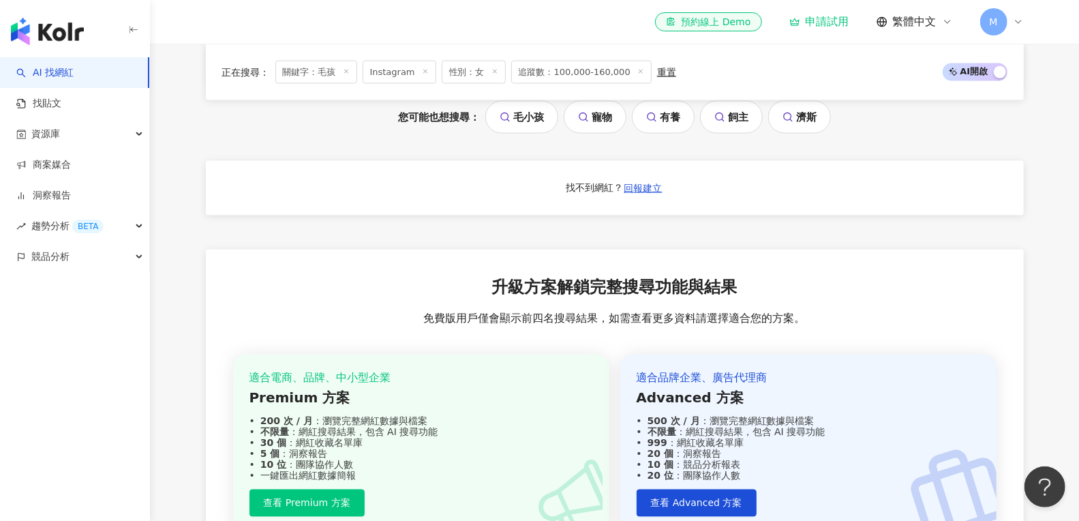
scroll to position [836, 0]
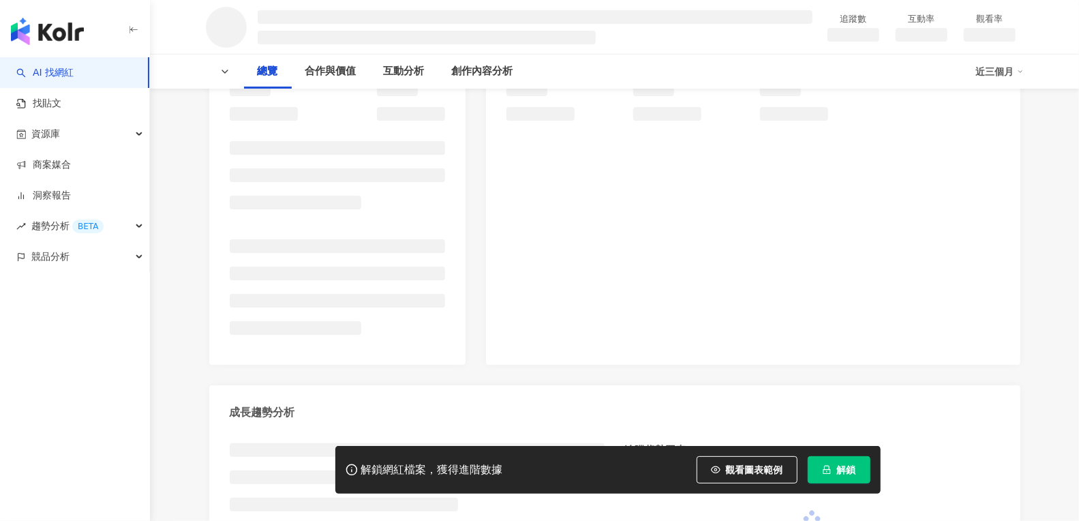
scroll to position [254, 0]
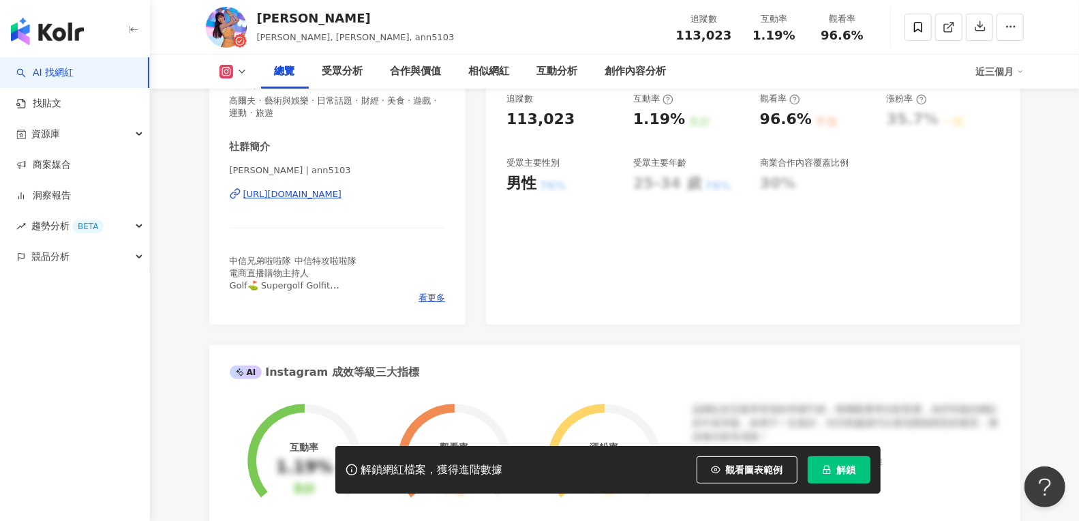
click at [342, 194] on div "https://www.instagram.com/ann5103/" at bounding box center [292, 194] width 99 height 12
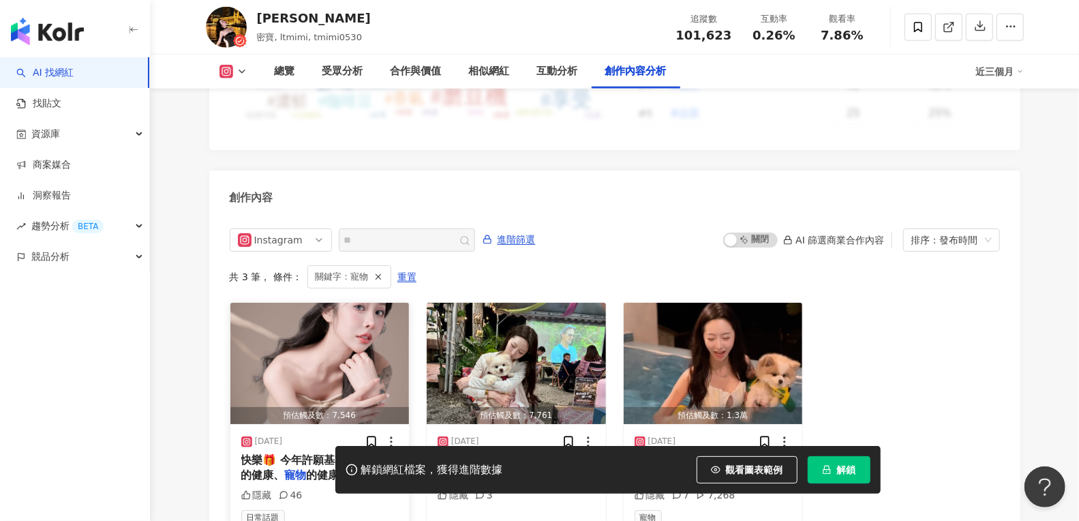
click at [346, 453] on div "快樂🎁 今年許願基本都是自己的健康、 寵物 的健康、家人朋友的健康（結果下一秒I" at bounding box center [319, 468] width 157 height 31
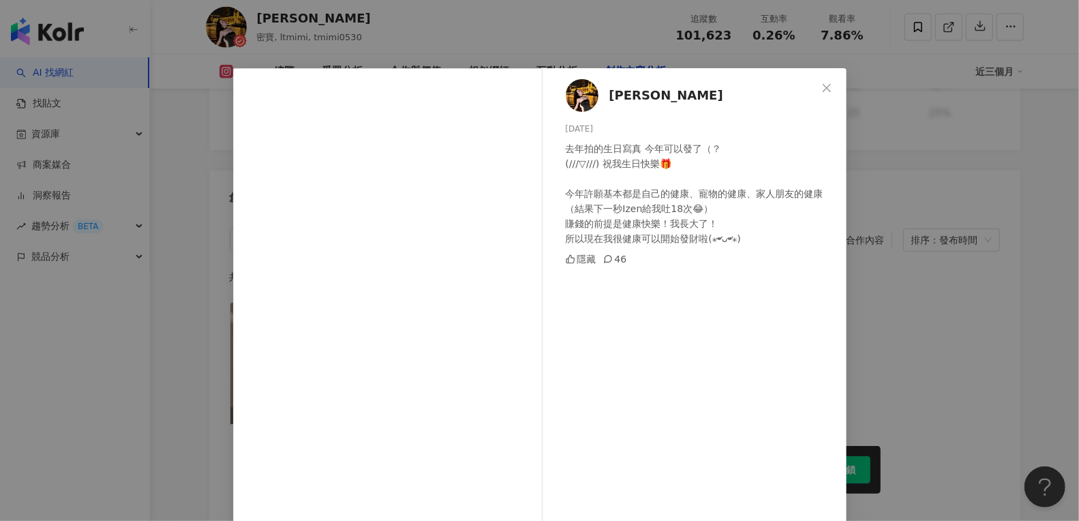
click at [539, 293] on div "張筱密MiMi 2025/5/30 去年拍的生日寫真 今年可以發了（？ (///▽///) 祝我生日快樂🎁 今年許願基本都是自己的健康、寵物的健康、家人朋友的…" at bounding box center [540, 323] width 614 height 511
click at [899, 299] on div "張筱密MiMi 2025/5/30 去年拍的生日寫真 今年可以發了（？ (///▽///) 祝我生日快樂🎁 今年許願基本都是自己的健康、寵物的健康、家人朋友的…" at bounding box center [539, 260] width 1079 height 521
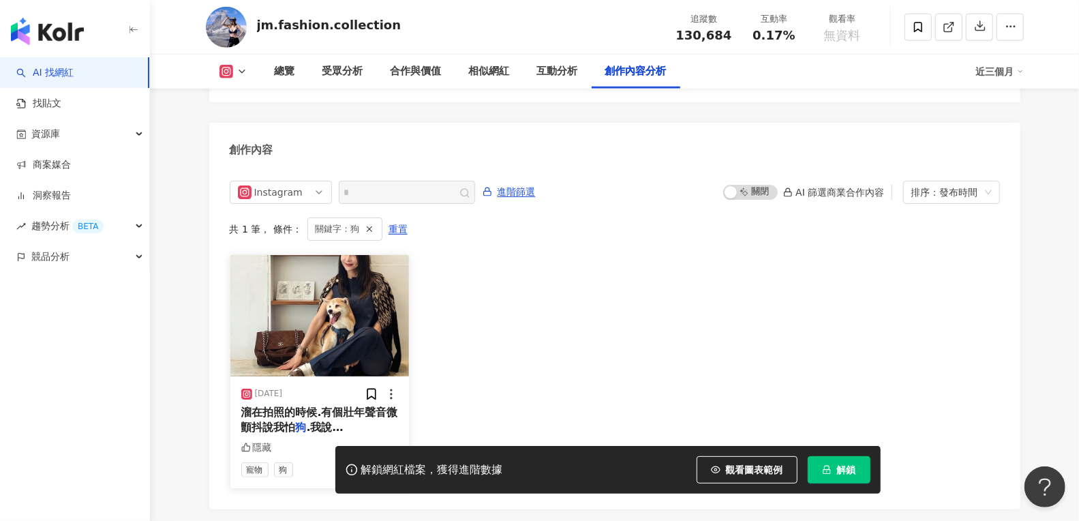
click at [342, 406] on span "溜在拍照的時候.有個壯年聲音微顫抖說我怕" at bounding box center [319, 420] width 157 height 28
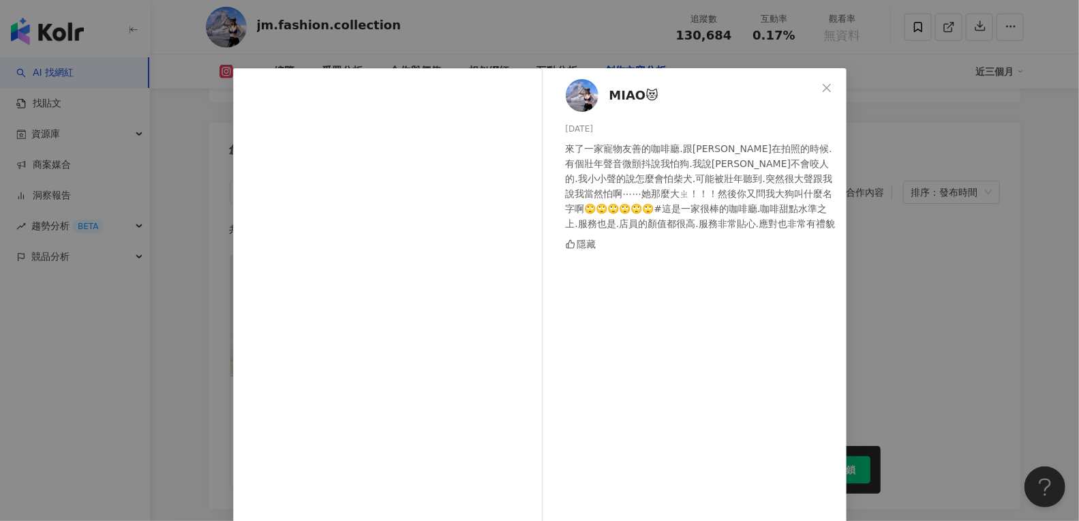
scroll to position [74, 0]
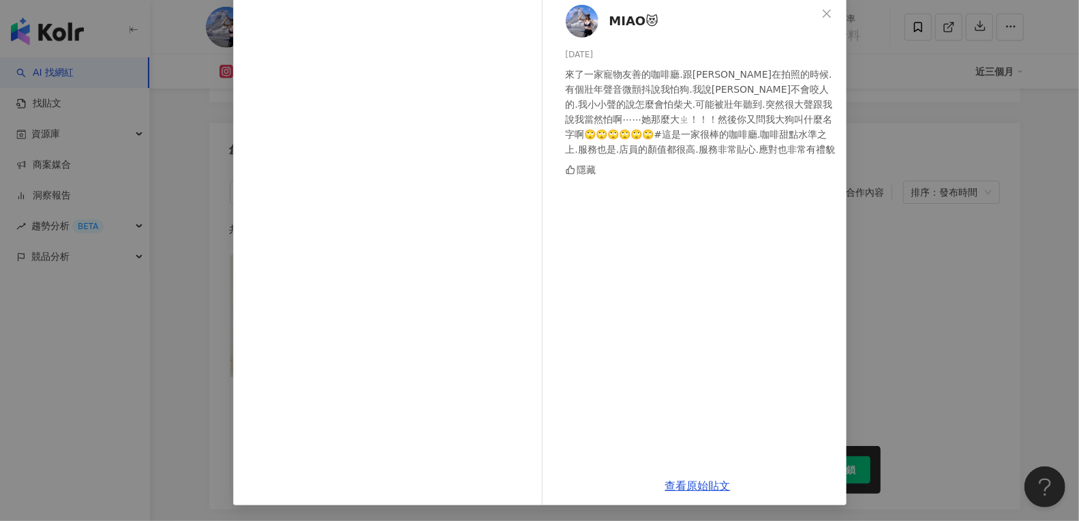
click at [699, 479] on div "查看原始貼文" at bounding box center [698, 485] width 297 height 39
click at [702, 486] on link "查看原始貼文" at bounding box center [697, 485] width 65 height 13
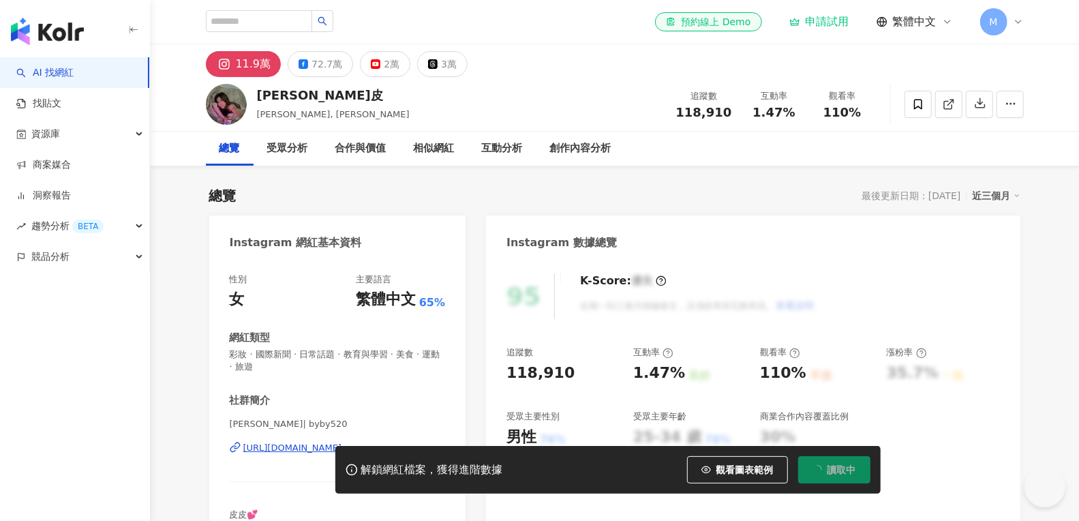
click at [282, 448] on div "解鎖網紅檔案，獲得進階數據 觀看圖表範例 讀取中" at bounding box center [539, 470] width 1079 height 48
click at [292, 443] on div "https://www.instagram.com/byby520/" at bounding box center [292, 448] width 99 height 12
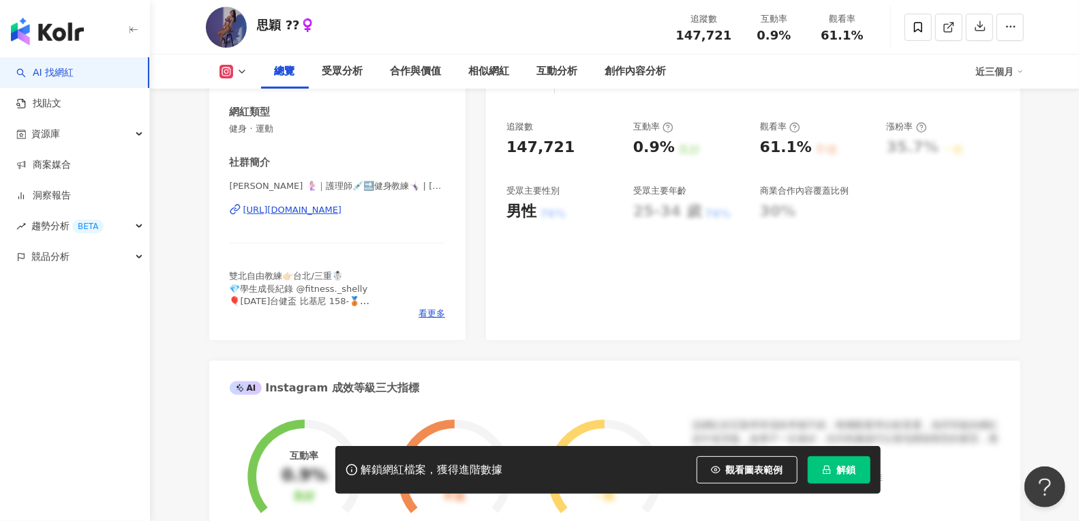
scroll to position [225, 0]
click at [342, 208] on div "https://www.instagram.com/shellyllin_/" at bounding box center [292, 211] width 99 height 12
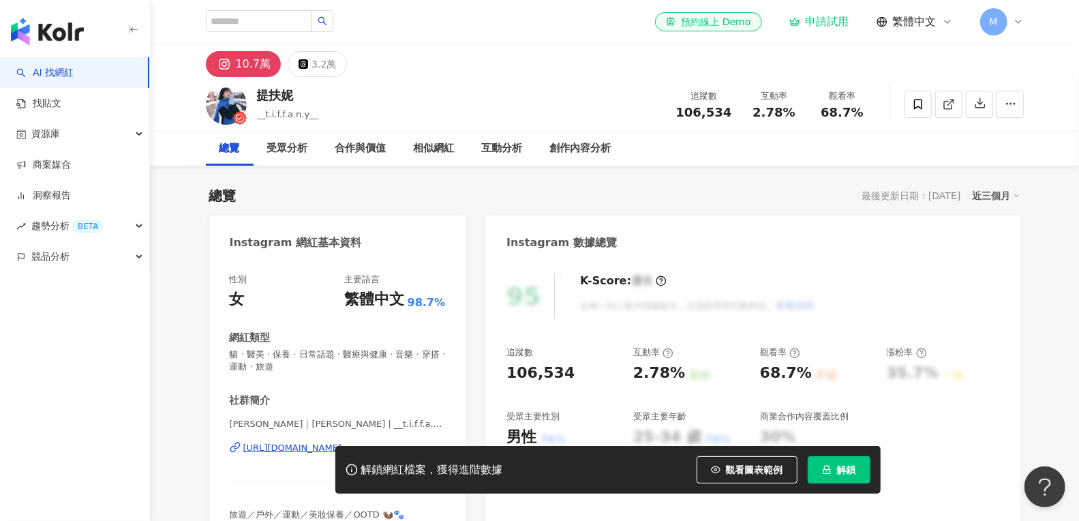
click at [295, 447] on div "解鎖網紅檔案，獲得進階數據 觀看圖表範例 解鎖" at bounding box center [539, 470] width 1079 height 48
click at [312, 448] on div "解鎖網紅檔案，獲得進階數據 觀看圖表範例 解鎖" at bounding box center [539, 470] width 1079 height 48
click at [262, 449] on div "解鎖網紅檔案，獲得進階數據 觀看圖表範例 解鎖" at bounding box center [539, 470] width 1079 height 48
click at [272, 449] on div "解鎖網紅檔案，獲得進階數據 觀看圖表範例 解鎖" at bounding box center [539, 470] width 1079 height 48
click at [288, 449] on div "解鎖網紅檔案，獲得進階數據 觀看圖表範例 解鎖" at bounding box center [539, 470] width 1079 height 48
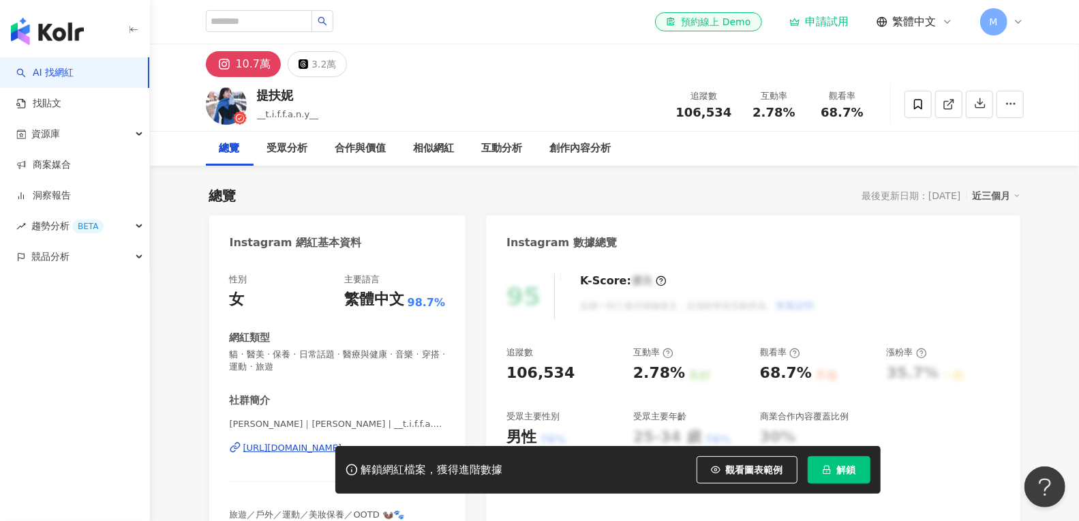
scroll to position [91, 0]
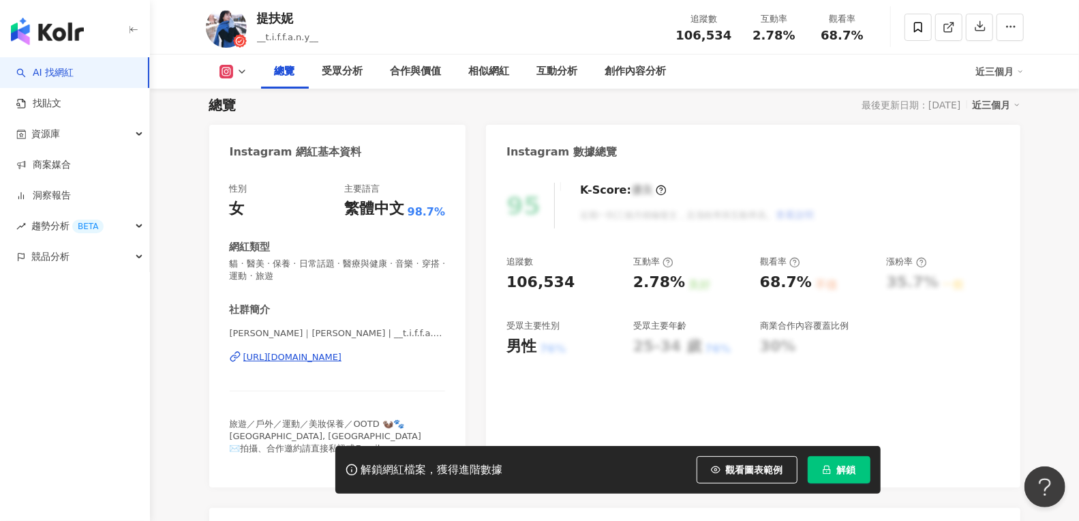
click at [342, 358] on div "https://www.instagram.com/__t.i.f.f.a.n.y__/" at bounding box center [292, 357] width 99 height 12
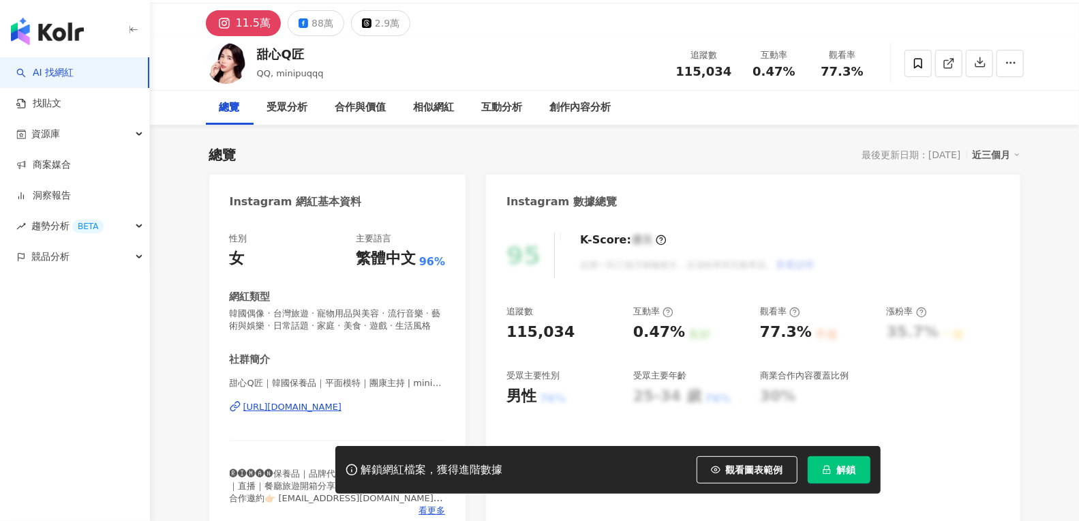
click at [311, 404] on div "[URL][DOMAIN_NAME]" at bounding box center [292, 407] width 99 height 12
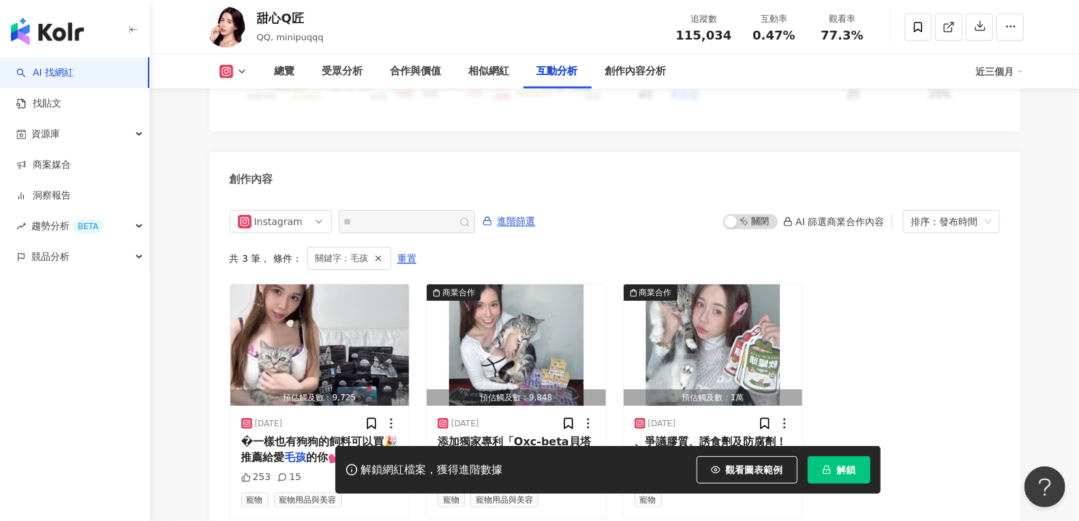
scroll to position [4261, 0]
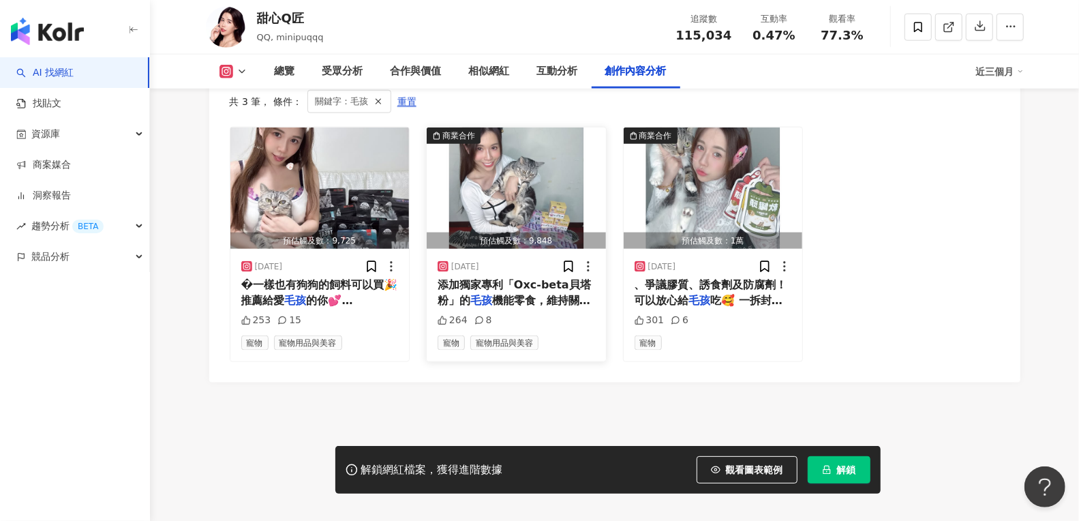
click at [557, 295] on div "添加獨家專利「Oxc-beta貝塔粉」的 毛孩 機能零食，維持關節活力、幫助皮膚健康" at bounding box center [516, 292] width 157 height 31
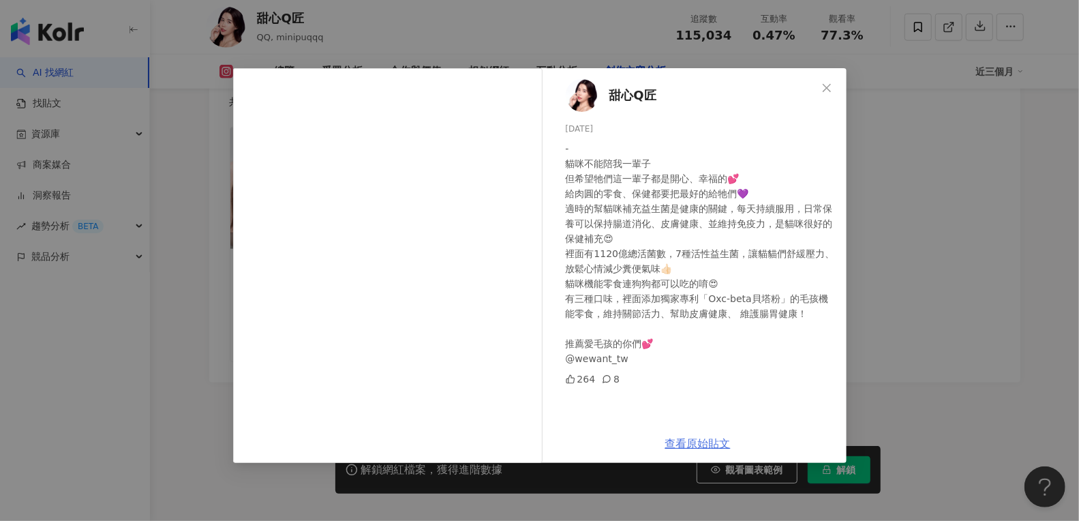
click at [697, 439] on link "查看原始貼文" at bounding box center [697, 443] width 65 height 13
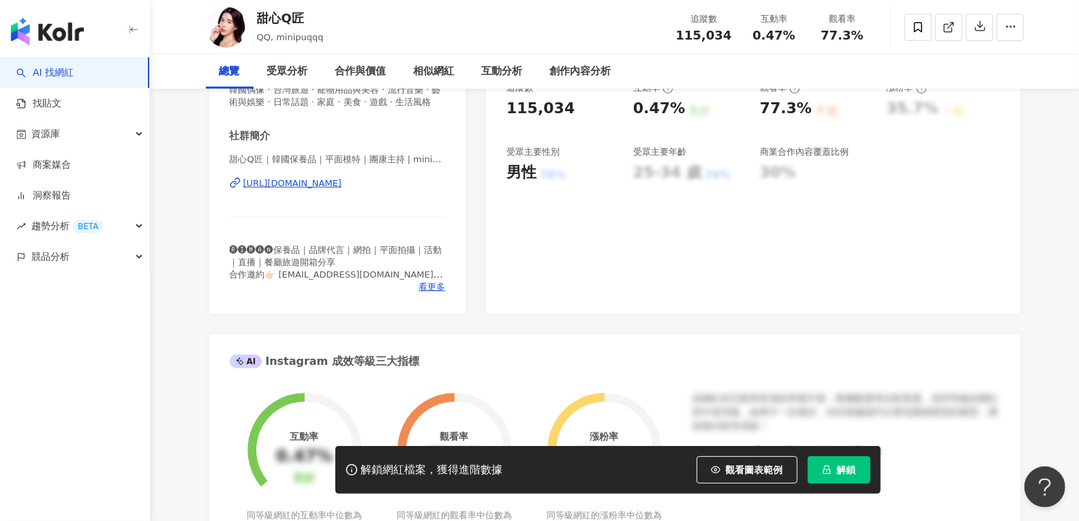
scroll to position [0, 0]
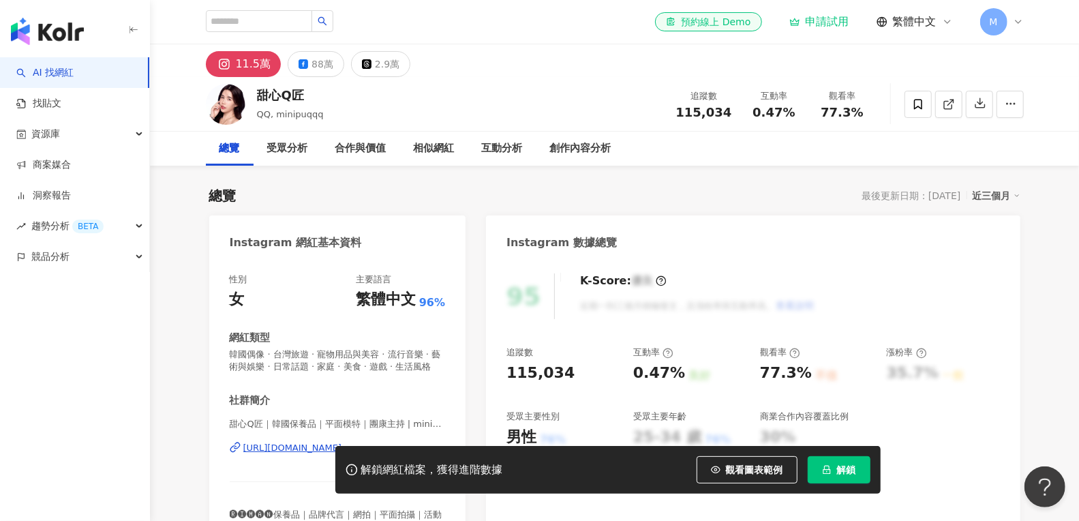
click at [322, 447] on div "解鎖網紅檔案，獲得進階數據 觀看圖表範例 解鎖" at bounding box center [539, 470] width 1079 height 48
click at [318, 451] on div "解鎖網紅檔案，獲得進階數據 觀看圖表範例 解鎖" at bounding box center [539, 470] width 1079 height 48
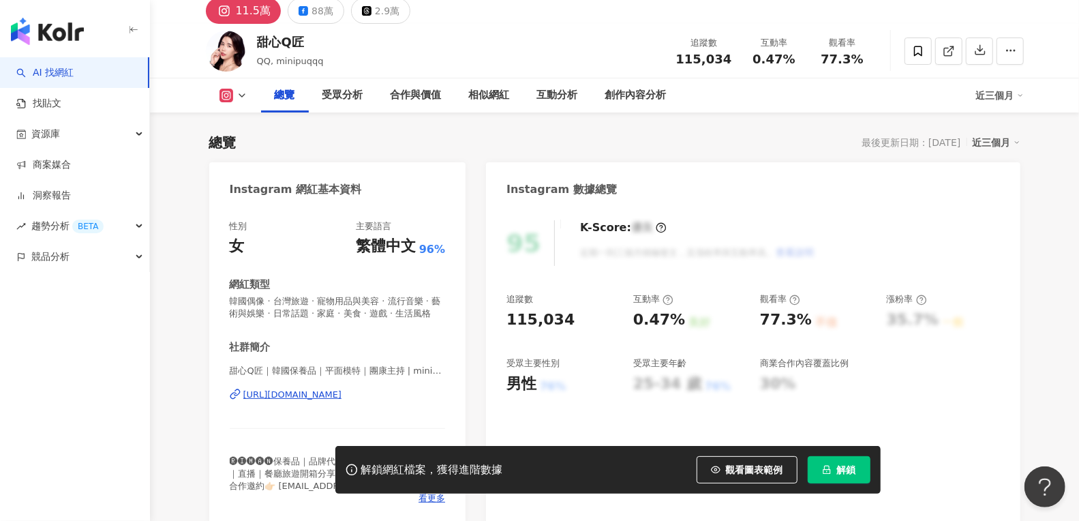
scroll to position [58, 0]
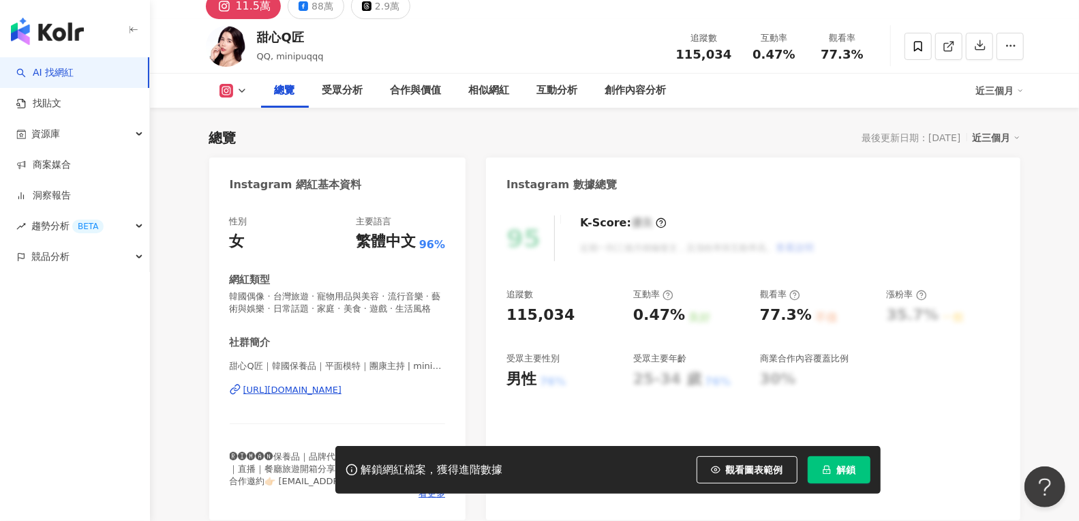
click at [325, 392] on div "[URL][DOMAIN_NAME]" at bounding box center [292, 390] width 99 height 12
